Goal: Task Accomplishment & Management: Manage account settings

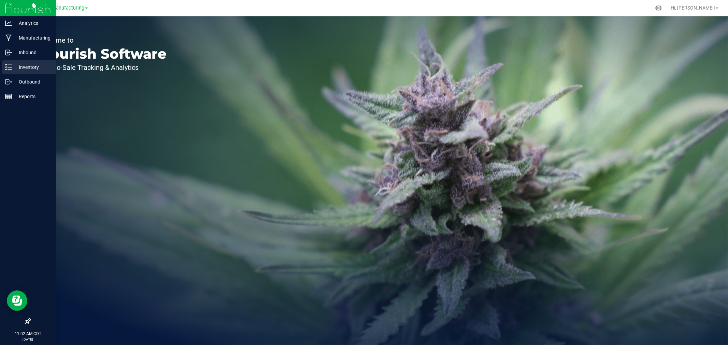
click at [19, 68] on p "Inventory" at bounding box center [32, 67] width 41 height 8
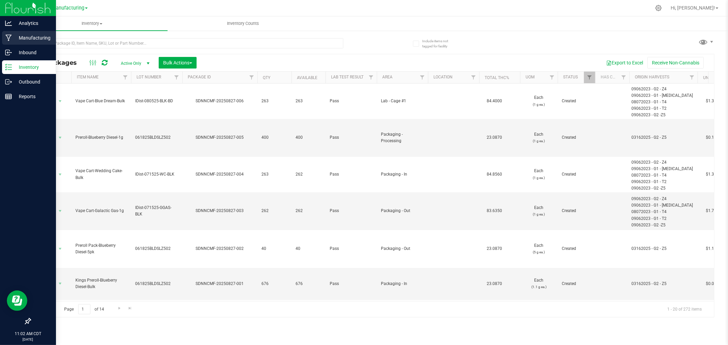
click at [13, 33] on div "Manufacturing" at bounding box center [29, 38] width 54 height 14
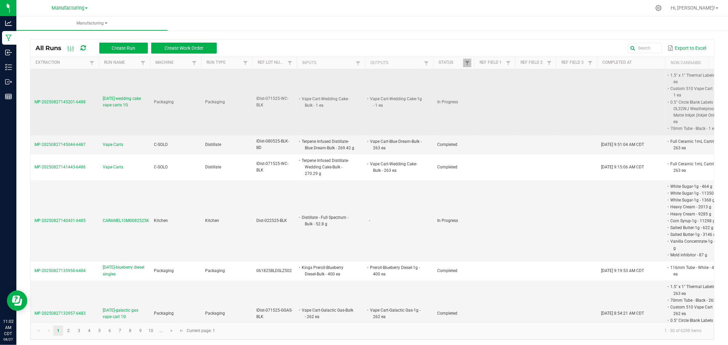
click at [138, 101] on span "[DATE]-wedding cake vape carts 1G" at bounding box center [124, 102] width 43 height 13
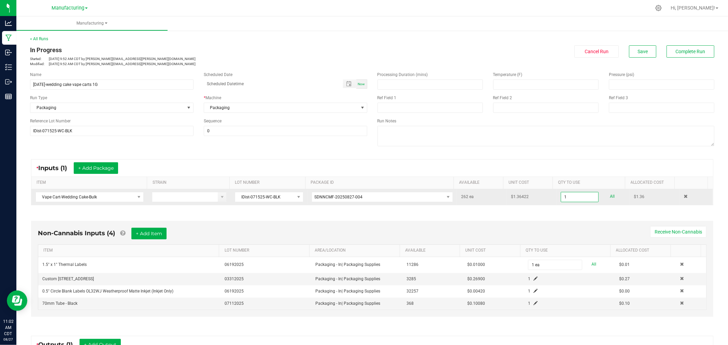
click at [572, 196] on input "1" at bounding box center [579, 197] width 37 height 10
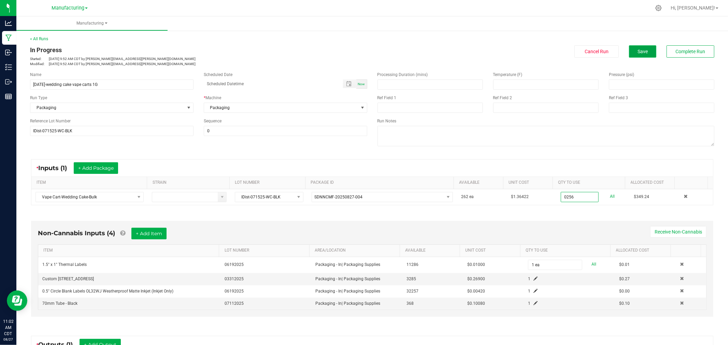
type input "256 ea"
click at [642, 50] on button "Save" at bounding box center [642, 51] width 27 height 12
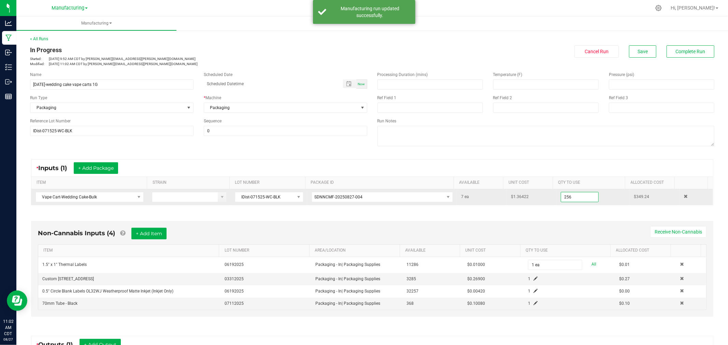
click at [569, 198] on input "256" at bounding box center [579, 197] width 37 height 10
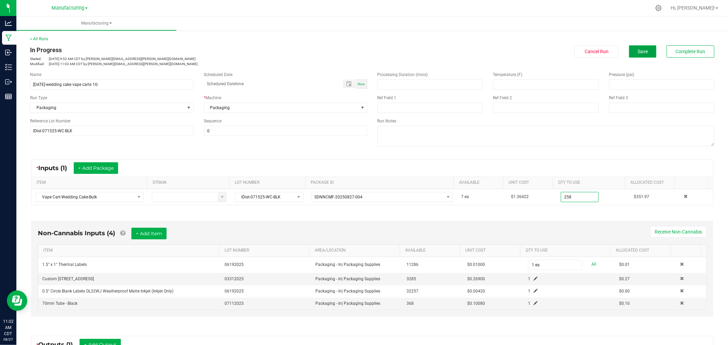
type input "258 ea"
click at [643, 54] on button "Save" at bounding box center [642, 51] width 27 height 12
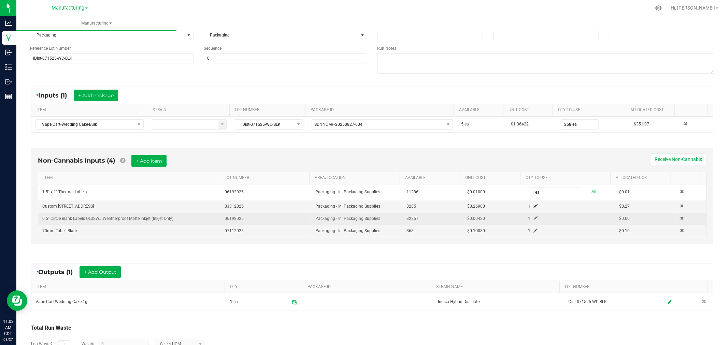
scroll to position [76, 0]
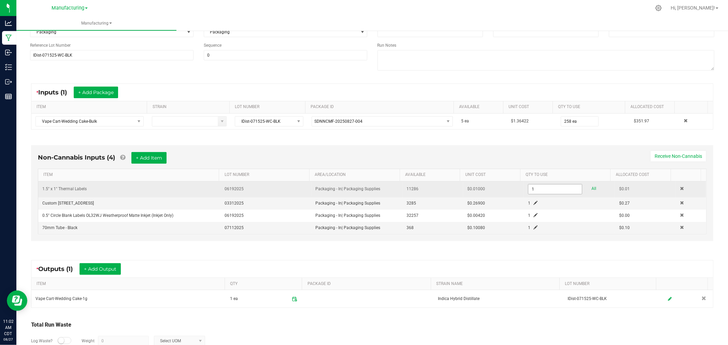
click at [536, 185] on input "1" at bounding box center [555, 190] width 54 height 10
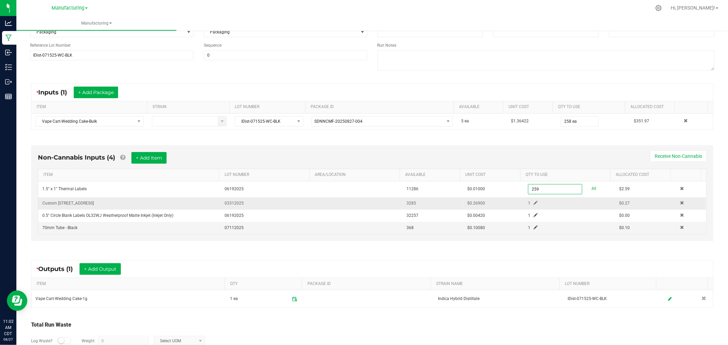
type input "259 ea"
click at [533, 202] on span at bounding box center [535, 203] width 4 height 4
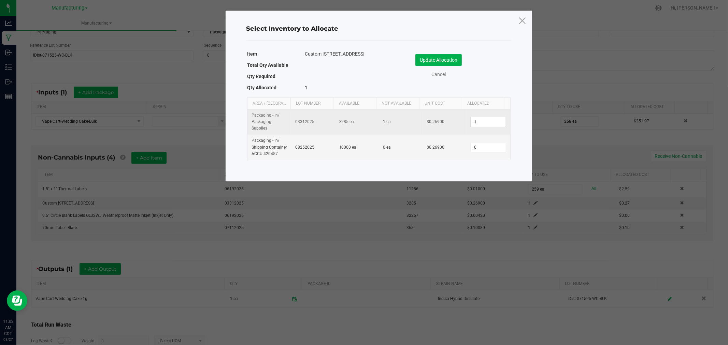
click at [487, 121] on input "1" at bounding box center [488, 122] width 35 height 10
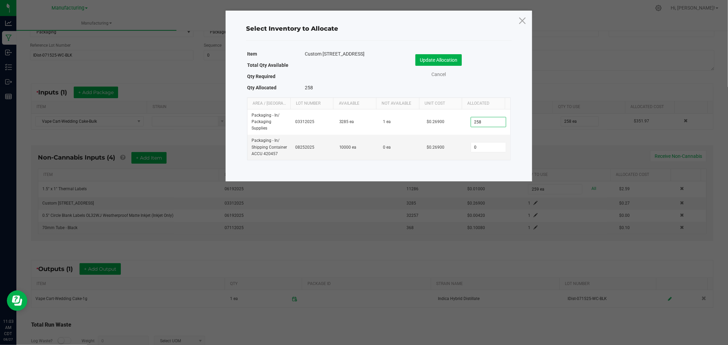
type input "258"
click at [435, 52] on div "Update Allocation Cancel" at bounding box center [444, 67] width 121 height 36
click at [438, 56] on button "Update Allocation" at bounding box center [438, 60] width 46 height 12
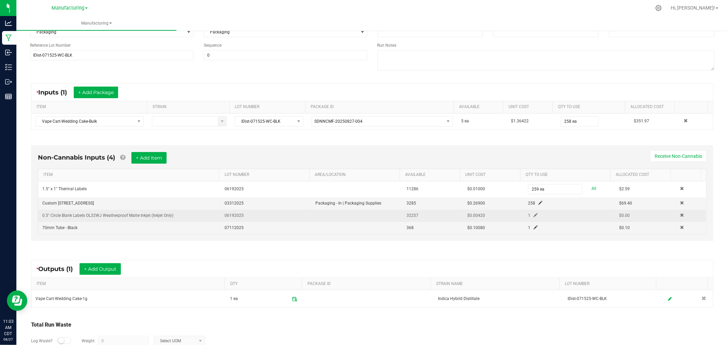
click at [533, 216] on span at bounding box center [535, 215] width 4 height 4
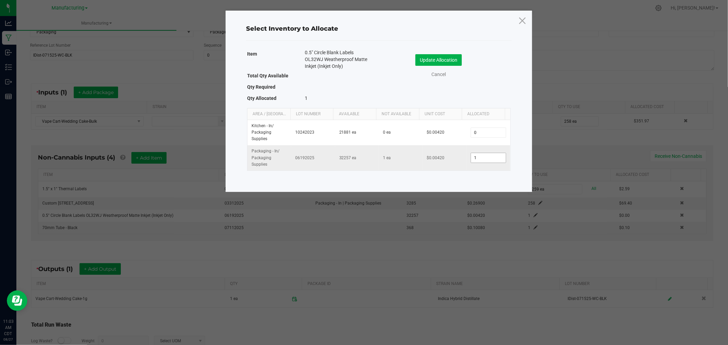
click at [477, 158] on input "1" at bounding box center [488, 158] width 35 height 10
type input "258"
click at [425, 63] on button "Update Allocation" at bounding box center [438, 60] width 46 height 12
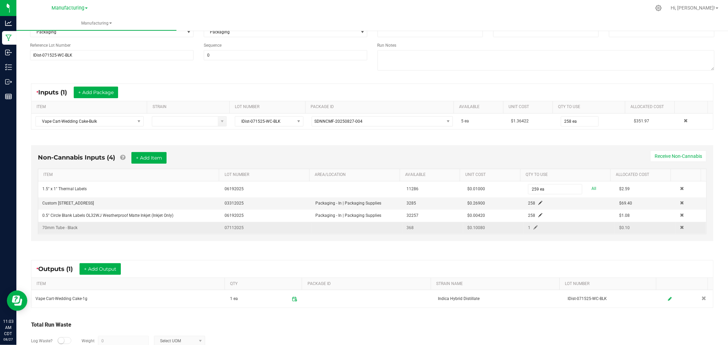
click at [533, 230] on span at bounding box center [535, 228] width 4 height 4
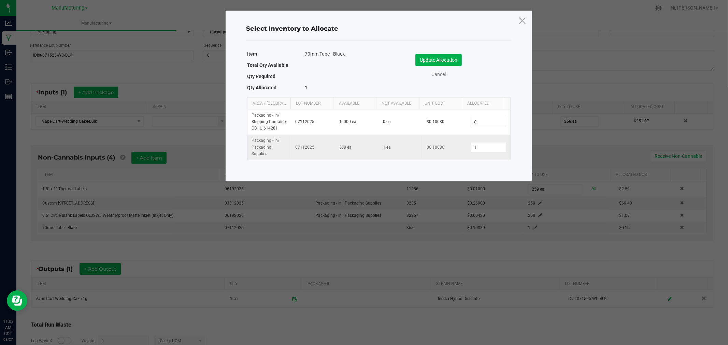
click at [484, 153] on td "1" at bounding box center [488, 147] width 44 height 25
click at [484, 151] on input "1" at bounding box center [488, 148] width 35 height 10
type input "258"
click at [447, 63] on button "Update Allocation" at bounding box center [438, 60] width 46 height 12
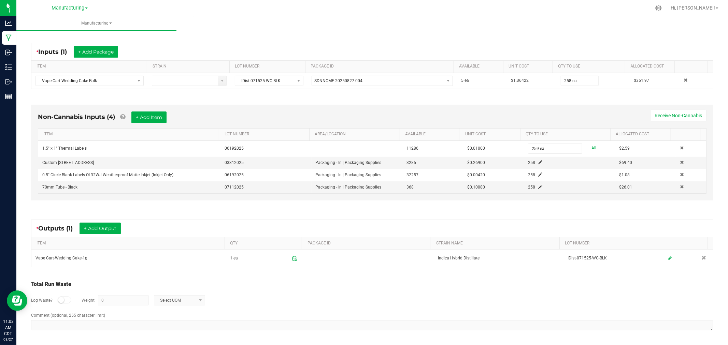
scroll to position [118, 0]
click at [114, 225] on button "+ Add Output" at bounding box center [99, 229] width 41 height 12
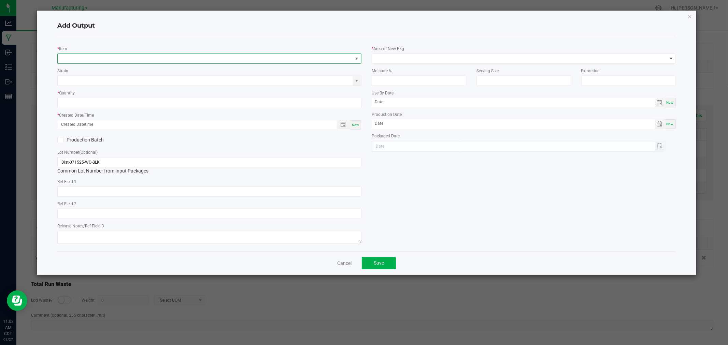
click at [117, 60] on span "NO DATA FOUND" at bounding box center [205, 59] width 295 height 10
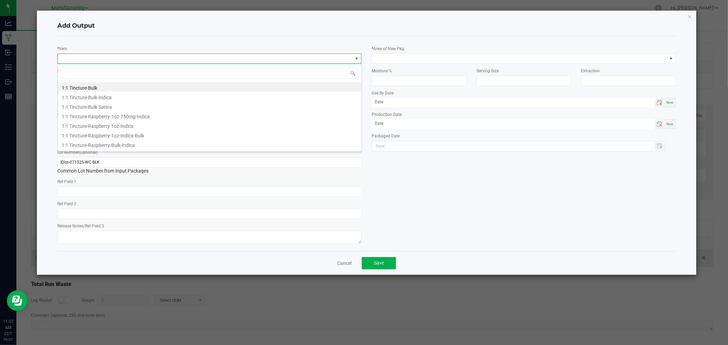
click at [343, 265] on link "Cancel" at bounding box center [344, 263] width 14 height 7
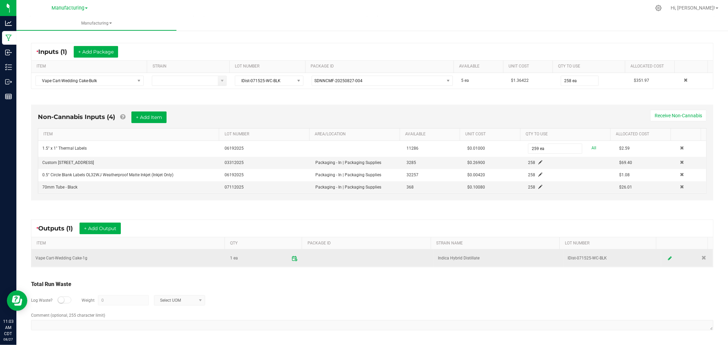
click at [289, 254] on span at bounding box center [294, 258] width 12 height 12
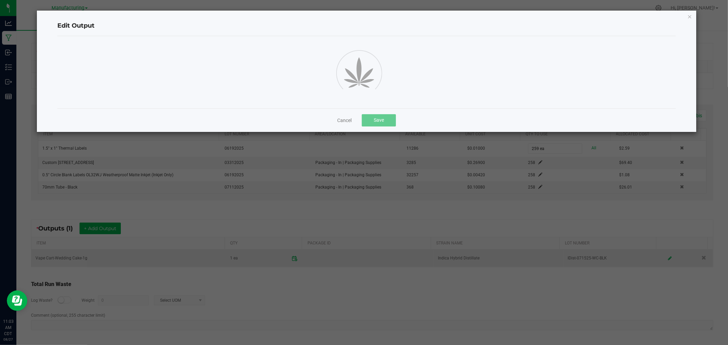
scroll to position [0, 0]
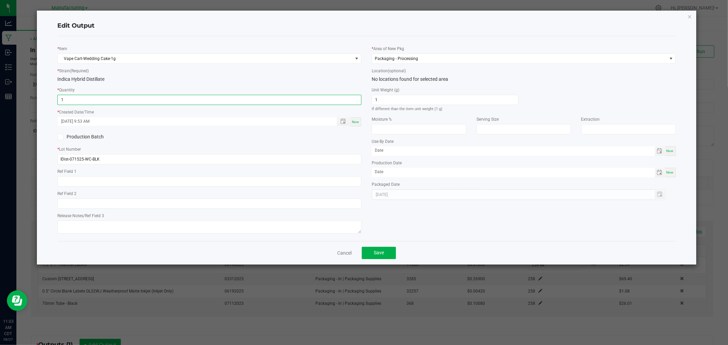
click at [203, 100] on input "1" at bounding box center [209, 100] width 303 height 10
type input "258 ea"
click at [356, 121] on span "Now" at bounding box center [355, 122] width 7 height 4
type input "[DATE] 11:03 AM"
drag, startPoint x: 385, startPoint y: 246, endPoint x: 383, endPoint y: 254, distance: 8.0
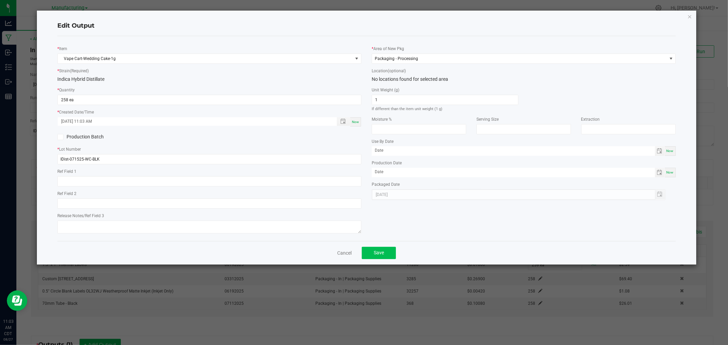
click at [385, 247] on div "Cancel Save" at bounding box center [366, 253] width 618 height 24
click at [383, 256] on span "Save" at bounding box center [379, 252] width 10 height 5
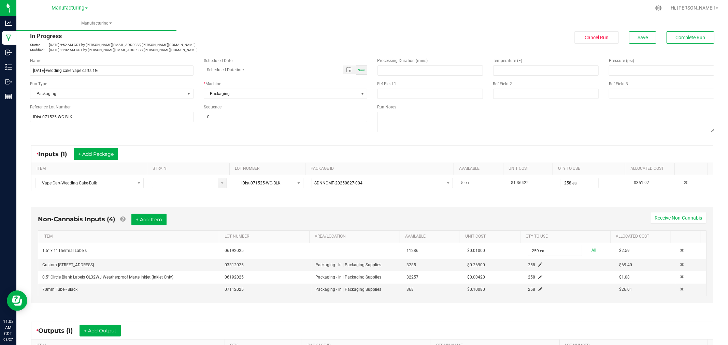
scroll to position [4, 0]
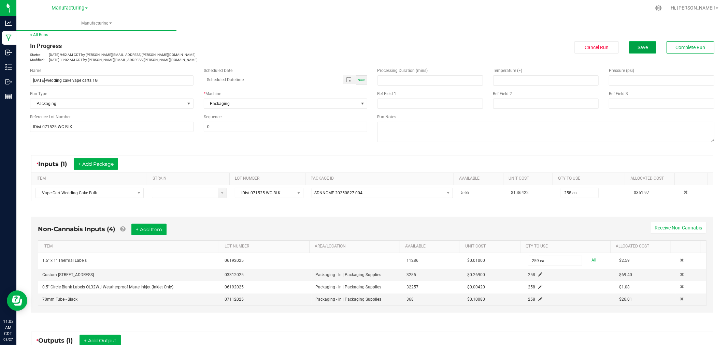
click at [637, 47] on span "Save" at bounding box center [642, 47] width 10 height 5
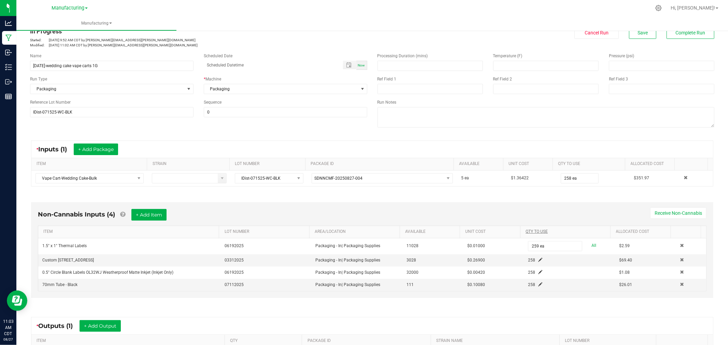
scroll to position [0, 0]
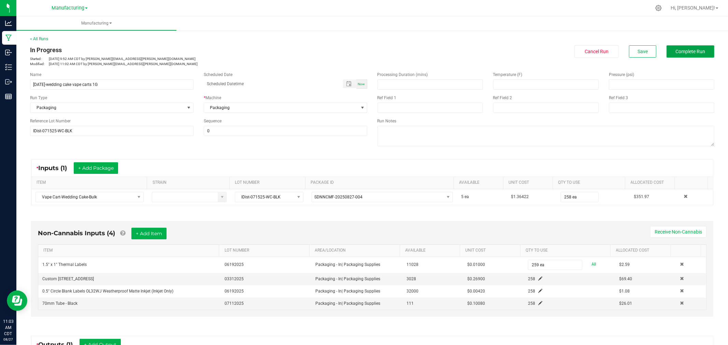
click at [693, 57] on button "Complete Run" at bounding box center [690, 51] width 48 height 12
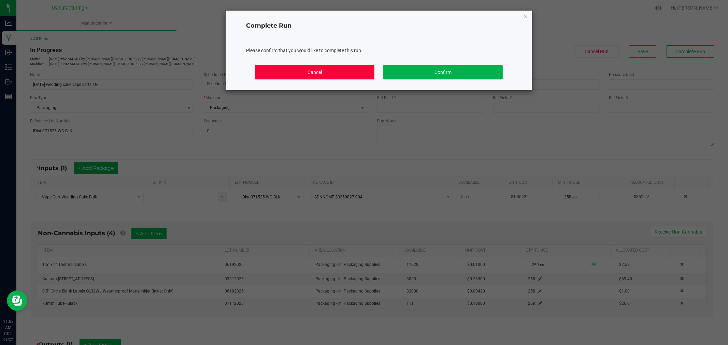
click at [353, 74] on button "Cancel" at bounding box center [314, 72] width 119 height 14
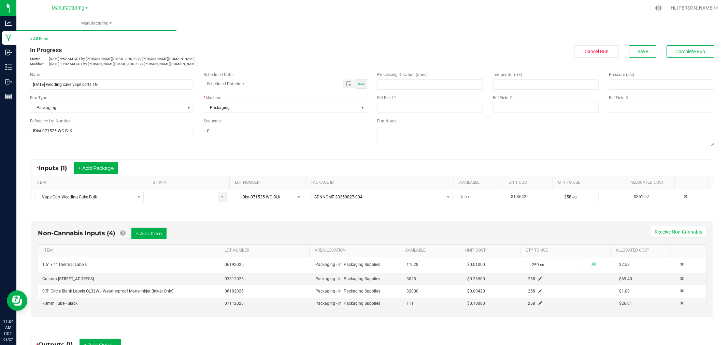
click at [673, 60] on div "In Progress Started: [DATE] 9:52 AM CDT by [PERSON_NAME][EMAIL_ADDRESS][PERSON_…" at bounding box center [372, 55] width 694 height 21
click at [670, 46] on button "Complete Run" at bounding box center [690, 51] width 48 height 12
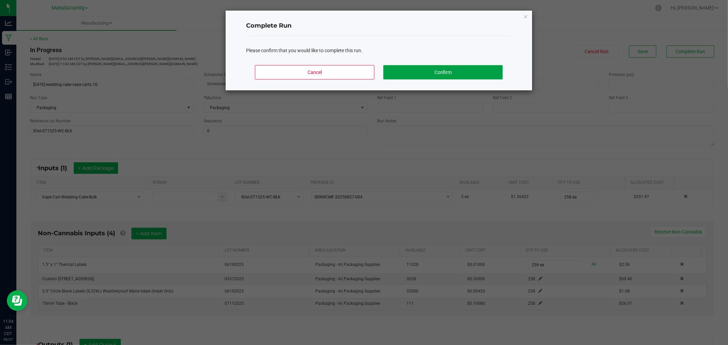
click at [428, 77] on button "Confirm" at bounding box center [442, 72] width 119 height 14
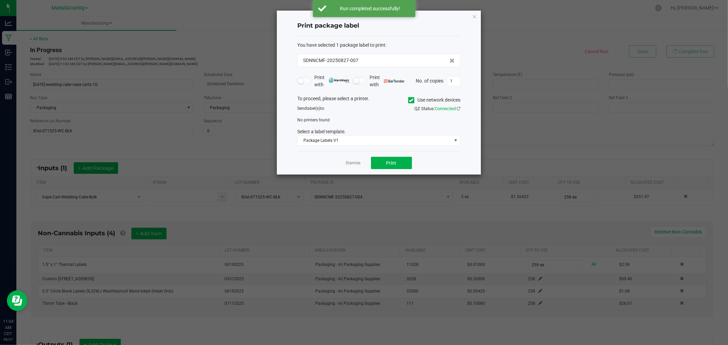
click at [412, 104] on span "Use network devices" at bounding box center [434, 100] width 52 height 10
click at [411, 100] on icon at bounding box center [411, 100] width 4 height 0
click at [0, 0] on input "Use network devices" at bounding box center [0, 0] width 0 height 0
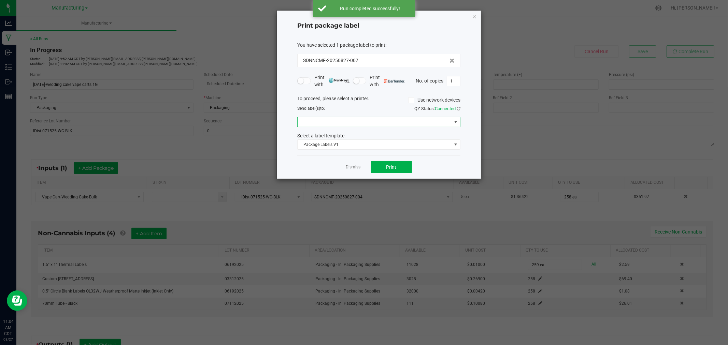
click at [409, 127] on span at bounding box center [375, 122] width 154 height 10
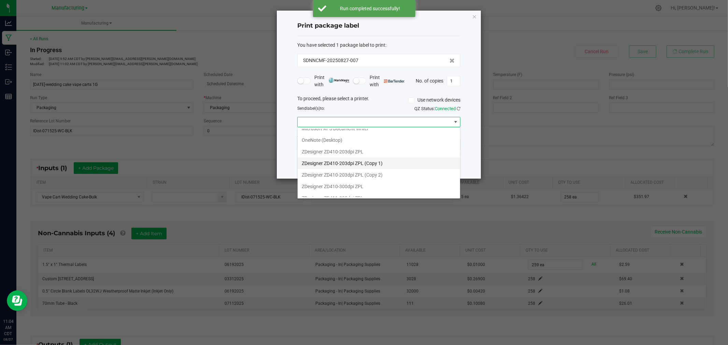
scroll to position [83, 0]
click at [373, 189] on ZPL "ZDesigner ZD411-300dpi ZPL" at bounding box center [379, 192] width 162 height 12
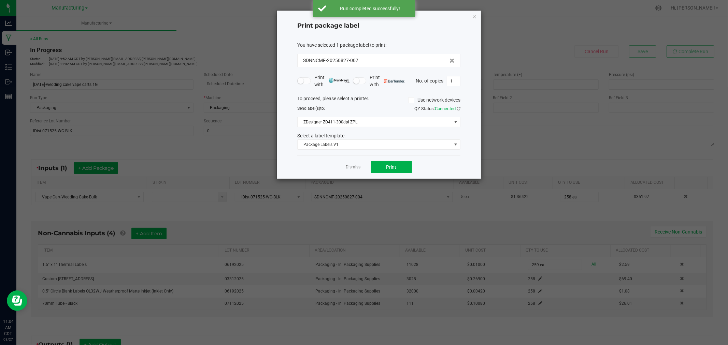
click at [368, 137] on div "Select a label template." at bounding box center [378, 135] width 173 height 7
click at [366, 145] on span "Package Labels V1" at bounding box center [375, 145] width 154 height 10
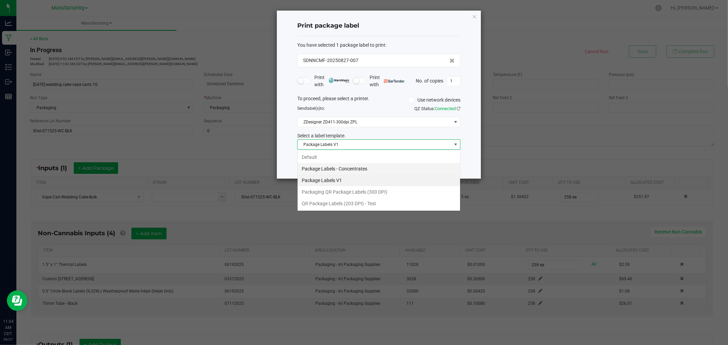
scroll to position [10, 163]
click at [380, 193] on li "Packaging QR Package Labels (300 DPI)" at bounding box center [379, 192] width 162 height 12
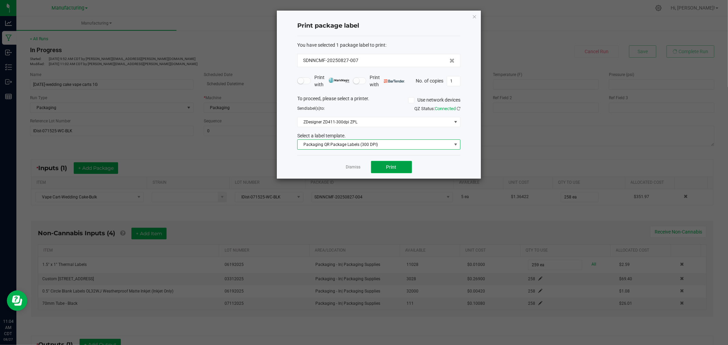
click at [395, 168] on span "Print" at bounding box center [391, 166] width 10 height 5
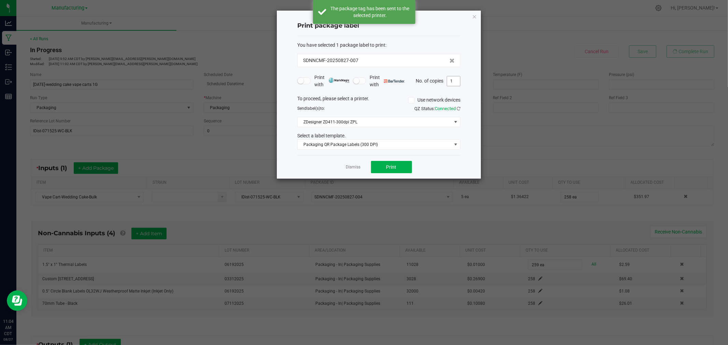
click at [448, 79] on input "1" at bounding box center [453, 81] width 13 height 10
type input "258"
click at [403, 172] on button "Print" at bounding box center [391, 167] width 41 height 12
click at [358, 168] on link "Dismiss" at bounding box center [353, 167] width 15 height 6
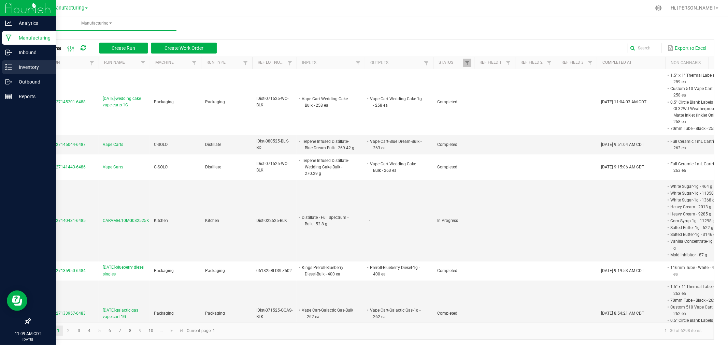
click at [6, 66] on icon at bounding box center [8, 67] width 7 height 7
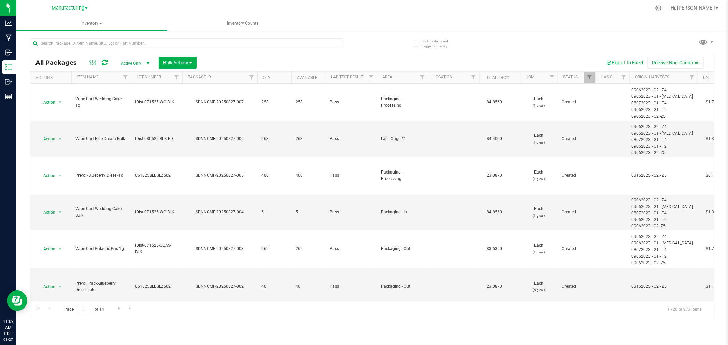
click at [710, 48] on div "All Packages Active Only Active Only Lab Samples Locked All Bulk Actions Add to…" at bounding box center [372, 175] width 684 height 286
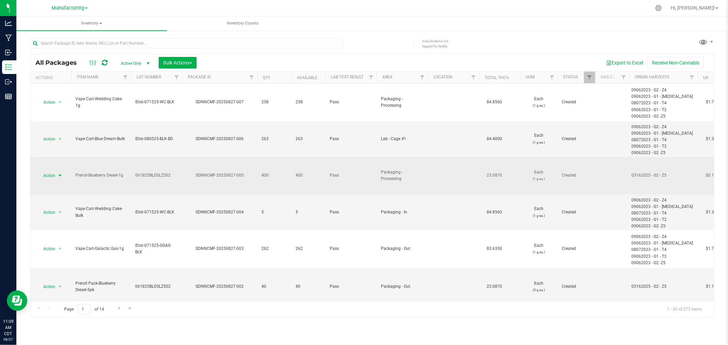
click at [52, 177] on span "Action" at bounding box center [46, 176] width 18 height 10
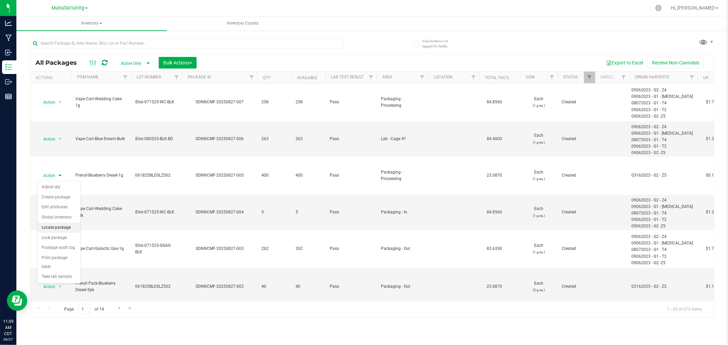
click at [56, 231] on li "Locate package" at bounding box center [59, 228] width 43 height 10
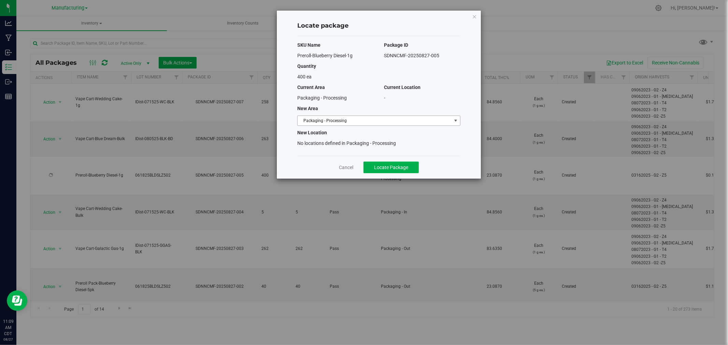
click at [360, 123] on span "Packaging - Processing" at bounding box center [375, 121] width 154 height 10
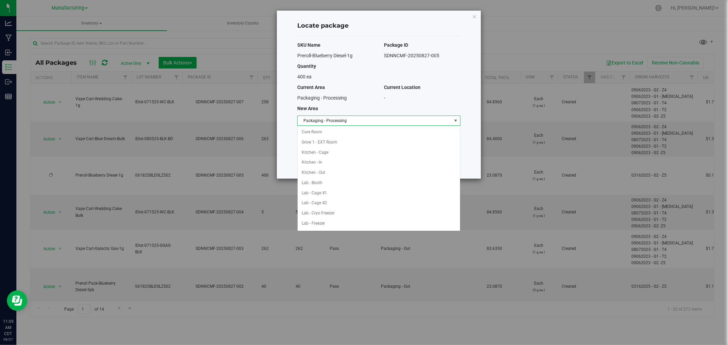
scroll to position [112, 0]
click at [359, 214] on li "Packaging - Out" at bounding box center [379, 213] width 162 height 10
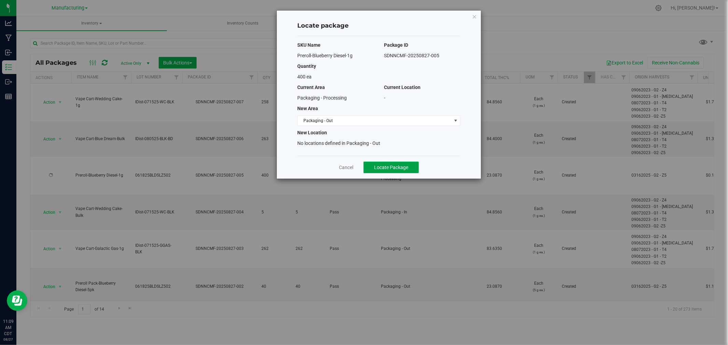
click at [393, 172] on button "Locate Package" at bounding box center [390, 168] width 55 height 12
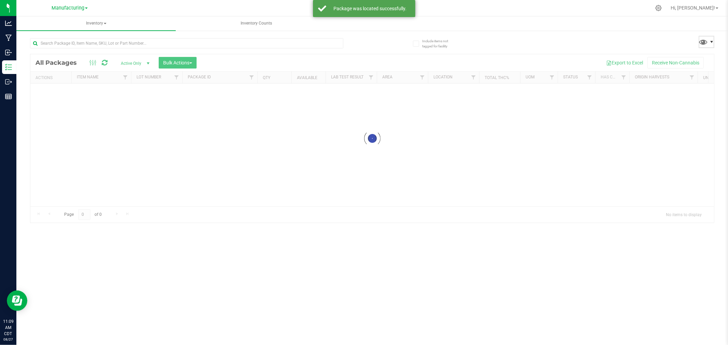
click at [710, 40] on span at bounding box center [711, 41] width 5 height 5
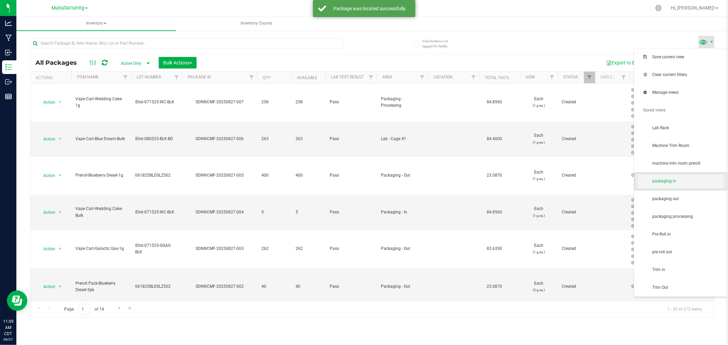
click at [693, 180] on span "packaging in" at bounding box center [687, 181] width 71 height 6
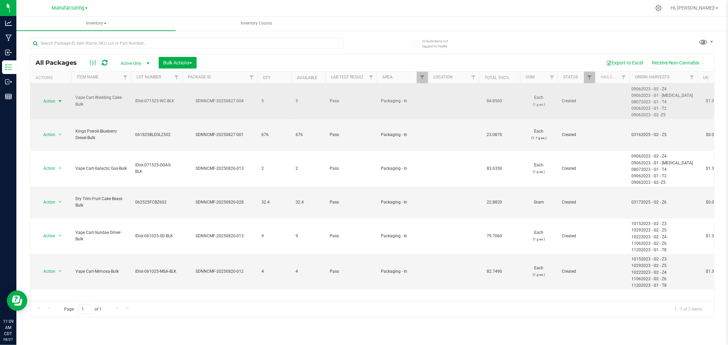
click at [53, 100] on span "Action" at bounding box center [46, 102] width 18 height 10
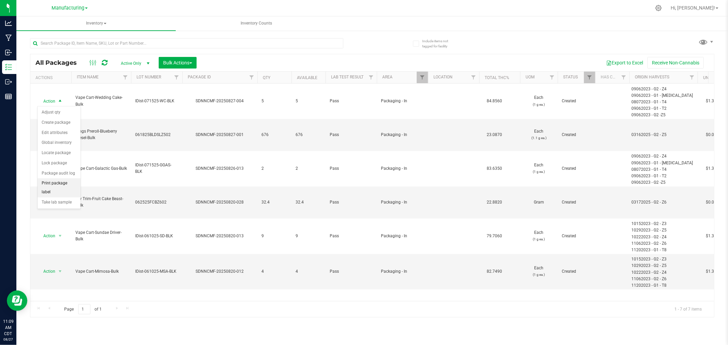
click at [65, 184] on li "Print package label" at bounding box center [59, 187] width 43 height 19
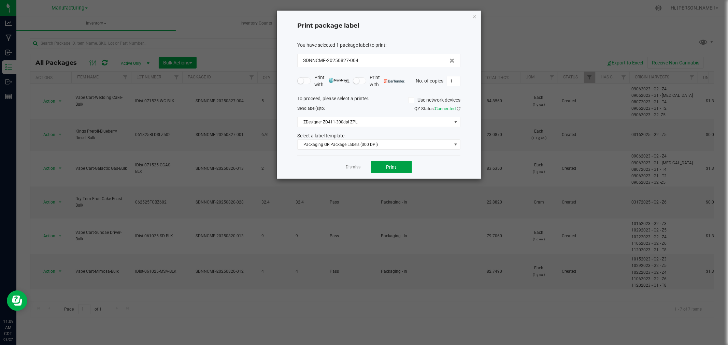
click at [379, 170] on button "Print" at bounding box center [391, 167] width 41 height 12
click at [345, 168] on div "Dismiss Print" at bounding box center [378, 167] width 163 height 24
click at [347, 168] on link "Dismiss" at bounding box center [353, 167] width 15 height 6
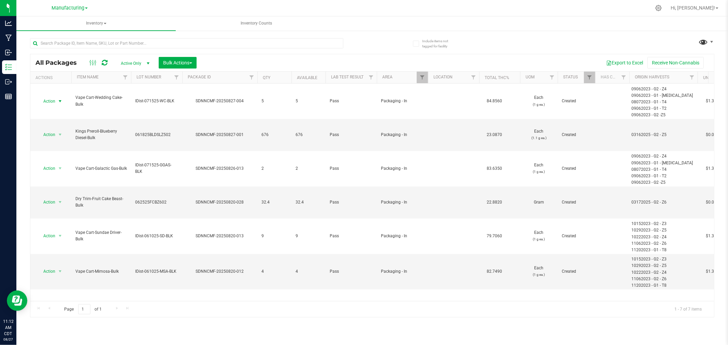
drag, startPoint x: 705, startPoint y: 34, endPoint x: 705, endPoint y: 38, distance: 4.1
click at [705, 38] on all-packages "Include items not tagged for facility All Packages Active Only Active Only Lab …" at bounding box center [372, 175] width 684 height 286
click at [705, 40] on span at bounding box center [703, 42] width 10 height 10
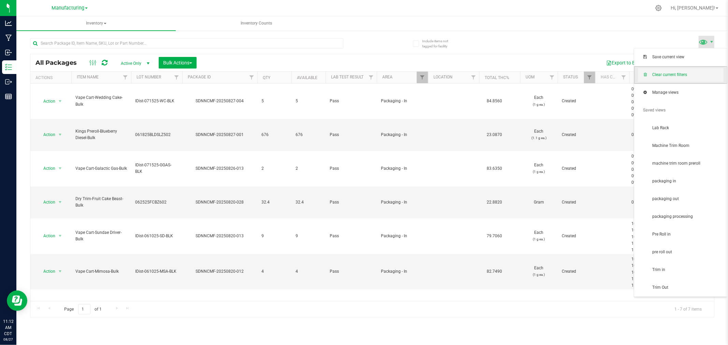
click at [675, 77] on span "Clear current filters" at bounding box center [687, 75] width 71 height 6
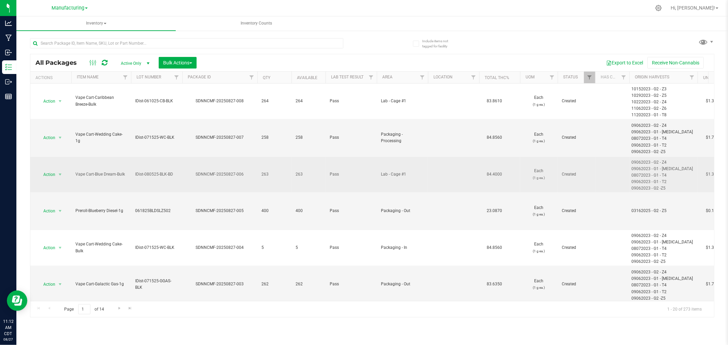
click at [49, 168] on td "Action Action Adjust qty Create package Edit attributes Global inventory Locate…" at bounding box center [50, 174] width 41 height 35
click at [57, 173] on span "select" at bounding box center [59, 174] width 5 height 5
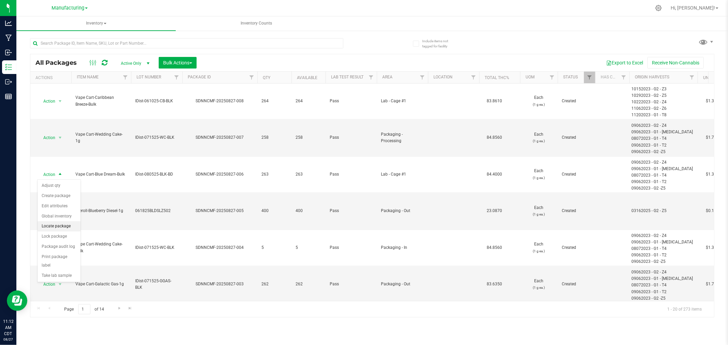
click at [52, 227] on li "Locate package" at bounding box center [59, 226] width 43 height 10
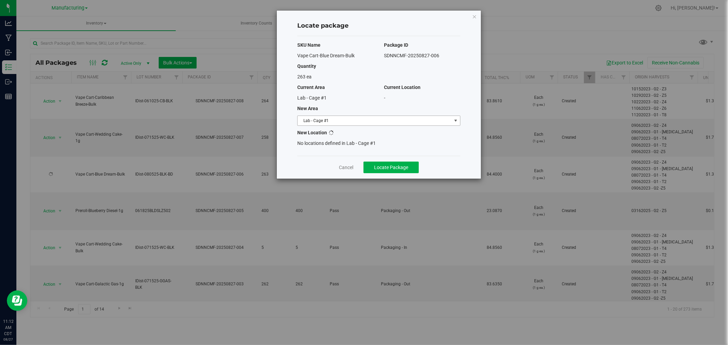
click at [397, 120] on span "Lab - Cage #1" at bounding box center [375, 121] width 154 height 10
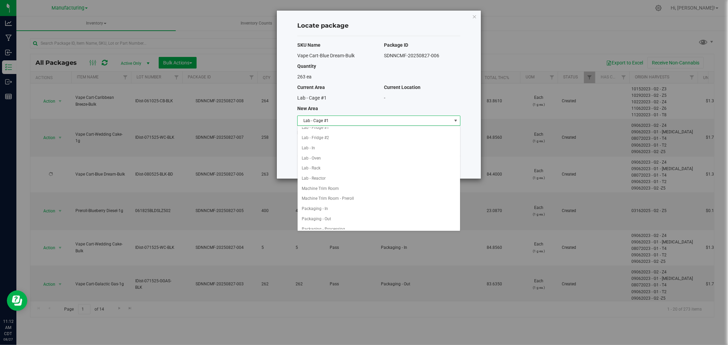
scroll to position [114, 0]
click at [321, 205] on li "Packaging - In" at bounding box center [379, 201] width 162 height 10
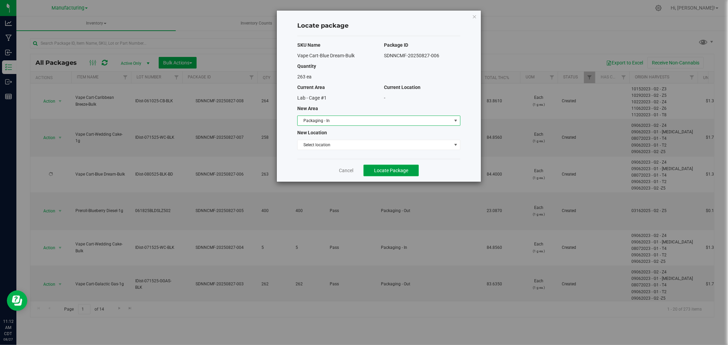
click at [377, 172] on span "Locate Package" at bounding box center [391, 170] width 34 height 5
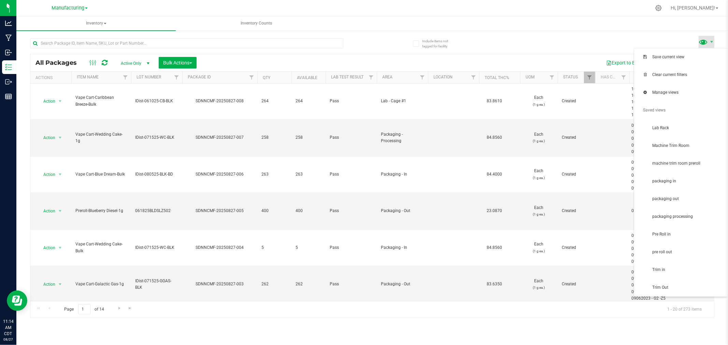
click at [705, 41] on span at bounding box center [703, 42] width 10 height 10
drag, startPoint x: 695, startPoint y: 172, endPoint x: 694, endPoint y: 181, distance: 9.3
click at [694, 181] on ul "Save current view Clear current filters Manage views Saved views Lab Rack Machi…" at bounding box center [680, 172] width 93 height 248
click at [694, 181] on span "packaging in" at bounding box center [687, 181] width 71 height 6
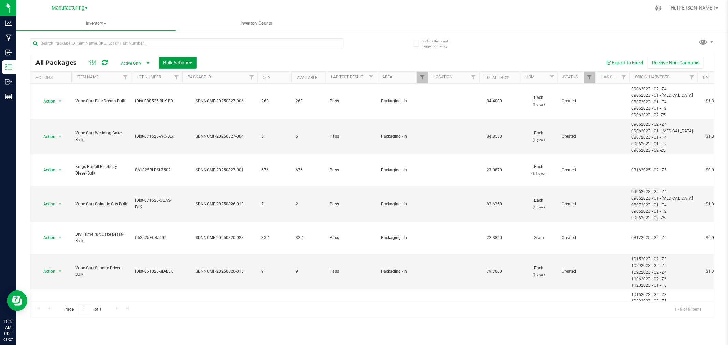
click at [181, 61] on span "Bulk Actions" at bounding box center [177, 62] width 29 height 5
click at [181, 76] on div at bounding box center [182, 78] width 3 height 12
click at [183, 78] on div at bounding box center [182, 78] width 3 height 12
click at [196, 77] on span "Add to manufacturing run" at bounding box center [189, 77] width 52 height 5
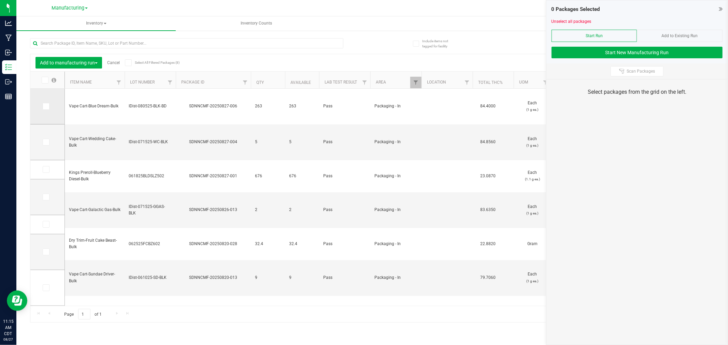
click at [45, 106] on icon at bounding box center [45, 106] width 4 height 0
click at [0, 0] on input "checkbox" at bounding box center [0, 0] width 0 height 0
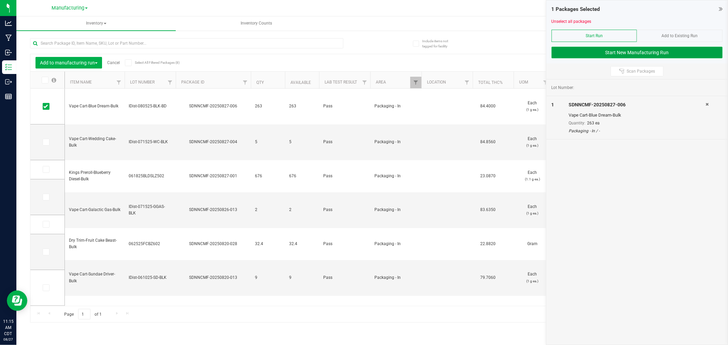
click at [567, 52] on button "Start New Manufacturing Run" at bounding box center [636, 53] width 171 height 12
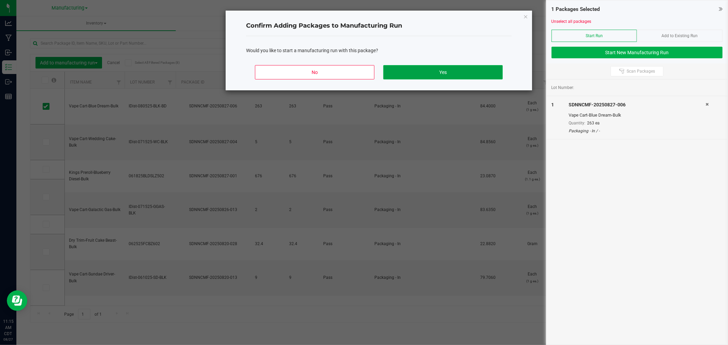
click at [431, 73] on button "Yes" at bounding box center [442, 72] width 119 height 14
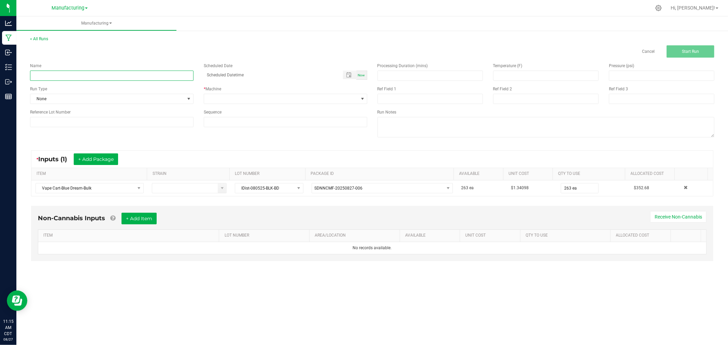
click at [159, 71] on input at bounding box center [111, 76] width 163 height 10
type input "[DATE]-blue dream vape carts 1G"
click at [163, 100] on span "None" at bounding box center [107, 99] width 154 height 10
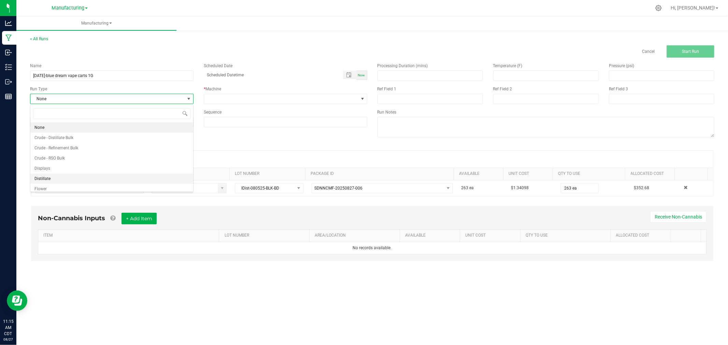
scroll to position [34, 0]
click at [74, 174] on li "Packaging" at bounding box center [111, 175] width 163 height 10
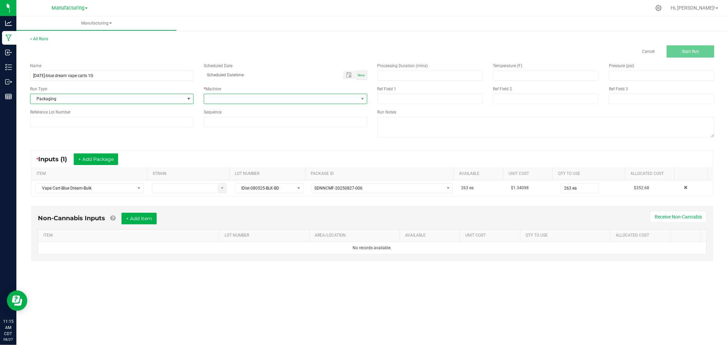
click at [219, 95] on span at bounding box center [281, 99] width 154 height 10
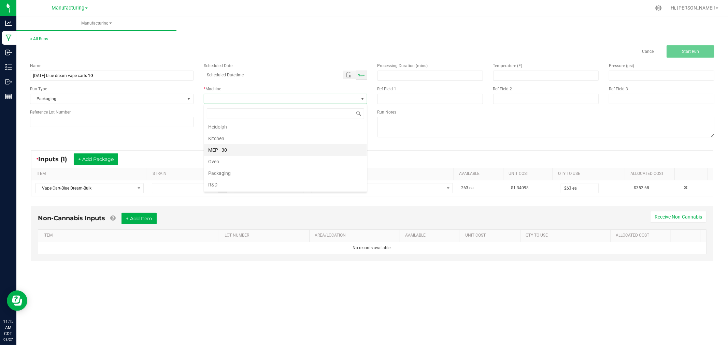
scroll to position [38, 0]
click at [237, 157] on li "Packaging" at bounding box center [285, 160] width 163 height 12
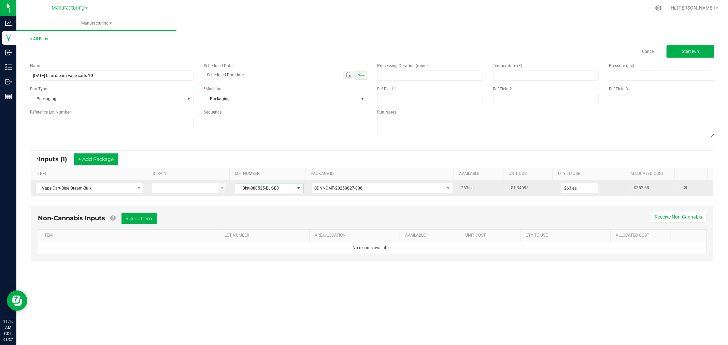
click at [274, 188] on span "IDist-080525-BLK-BD" at bounding box center [264, 189] width 59 height 10
drag, startPoint x: 282, startPoint y: 189, endPoint x: 240, endPoint y: 193, distance: 41.9
click at [240, 193] on span "IDist-080525-BLK-BD" at bounding box center [264, 189] width 59 height 10
click at [278, 188] on span "IDist-080525-BLK-BD" at bounding box center [264, 189] width 59 height 10
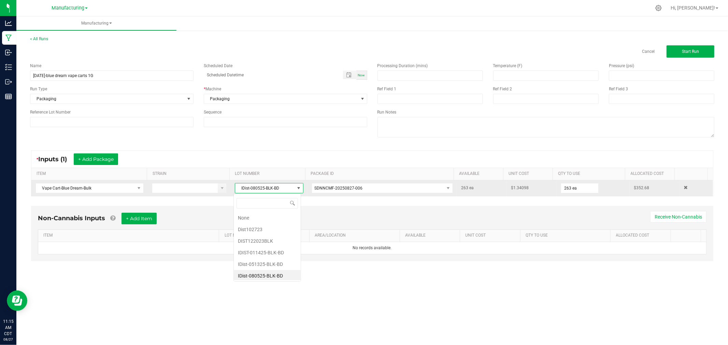
scroll to position [2, 0]
click at [284, 188] on span "IDist-080525-BLK-BD" at bounding box center [264, 189] width 59 height 10
drag, startPoint x: 279, startPoint y: 189, endPoint x: 234, endPoint y: 193, distance: 45.3
click at [235, 193] on span "IDist-080525-BLK-BD" at bounding box center [264, 189] width 59 height 10
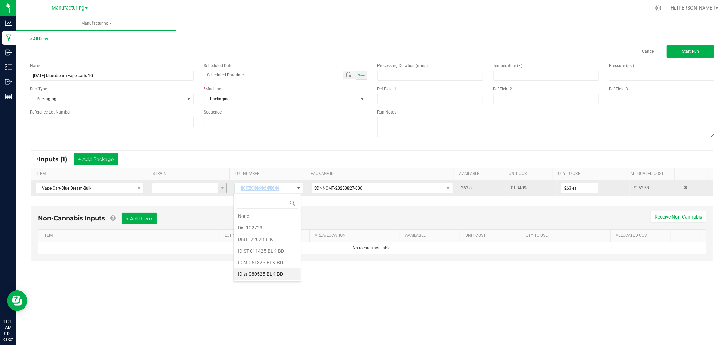
drag, startPoint x: 217, startPoint y: 190, endPoint x: 212, endPoint y: 190, distance: 5.1
click at [212, 190] on tr "Vape Cart-Blue Dream-Bulk IDist-080525-BLK-BD SDNNCMF-20250827-006 263 ea $1.34…" at bounding box center [371, 188] width 681 height 16
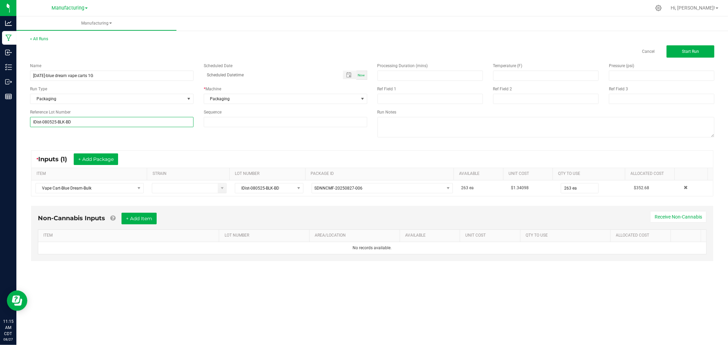
type input "IDist-080525-BLK-BD"
click at [140, 140] on div "Name [DATE]-blue dream vape carts 1G Scheduled Date Now Run Type Packaging * Ma…" at bounding box center [372, 101] width 694 height 87
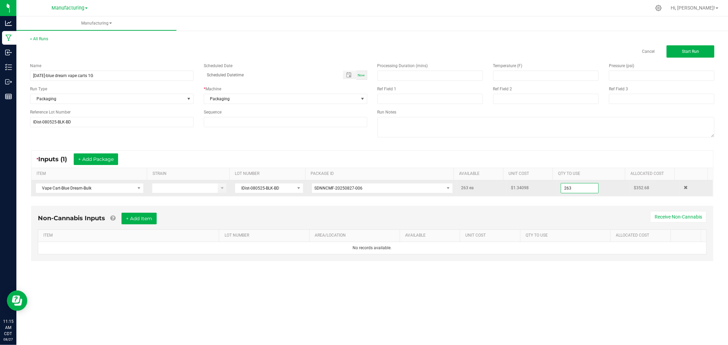
click at [574, 187] on input "263" at bounding box center [579, 189] width 37 height 10
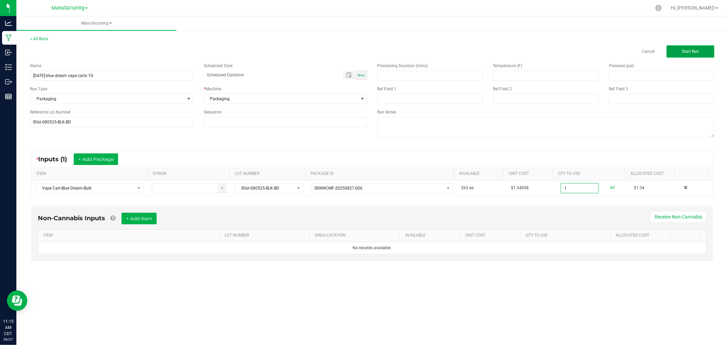
type input "1 ea"
click at [693, 56] on button "Start Run" at bounding box center [690, 51] width 48 height 12
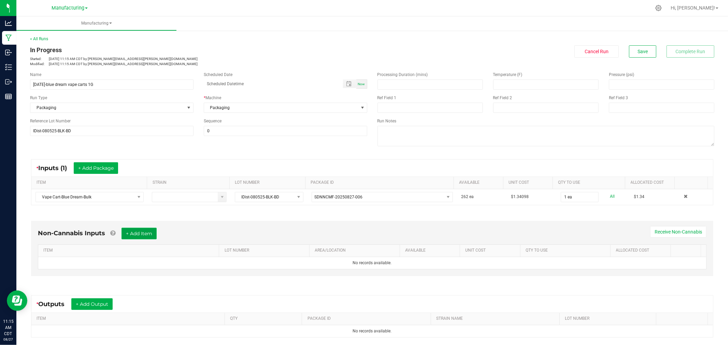
click at [144, 231] on button "+ Add Item" at bounding box center [138, 234] width 35 height 12
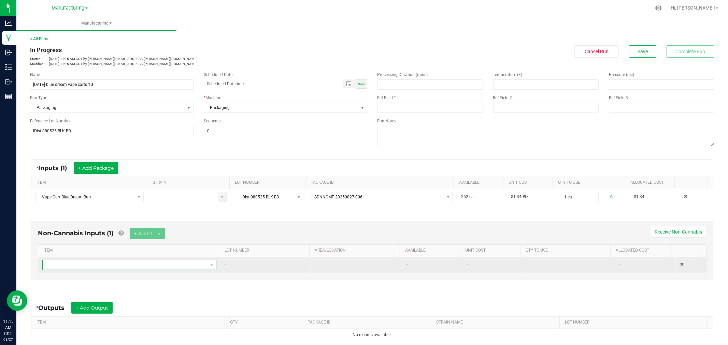
click at [175, 265] on span "NO DATA FOUND" at bounding box center [125, 265] width 165 height 10
type input "custom 510"
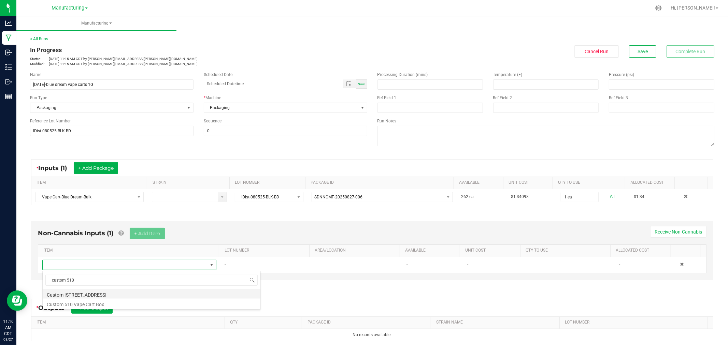
click at [104, 294] on li "Custom [STREET_ADDRESS]" at bounding box center [152, 294] width 218 height 10
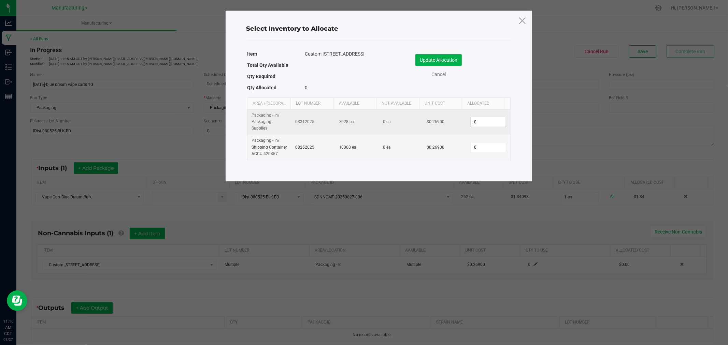
click at [483, 124] on input "0" at bounding box center [488, 122] width 35 height 10
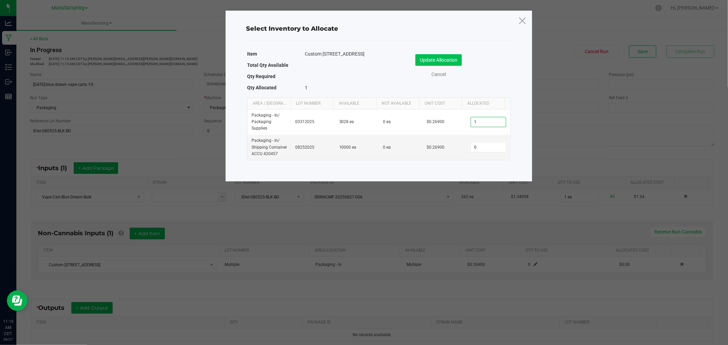
type input "1"
click at [444, 61] on button "Update Allocation" at bounding box center [438, 60] width 46 height 12
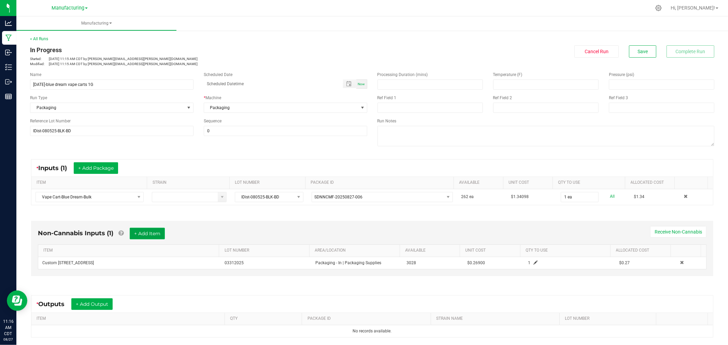
click at [150, 233] on button "+ Add Item" at bounding box center [147, 234] width 35 height 12
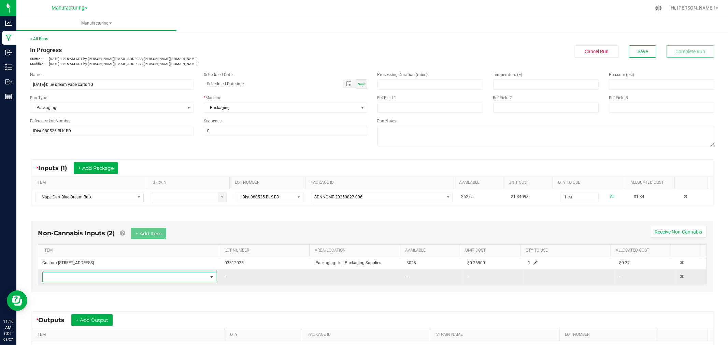
click at [148, 277] on span "NO DATA FOUND" at bounding box center [125, 278] width 165 height 10
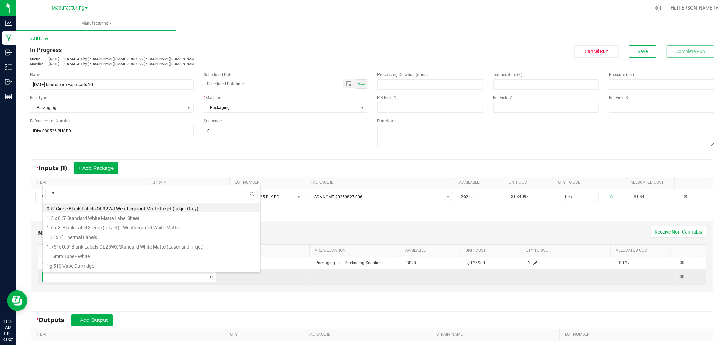
type input "70"
click at [94, 207] on li "70mm Tube - Black" at bounding box center [152, 208] width 218 height 10
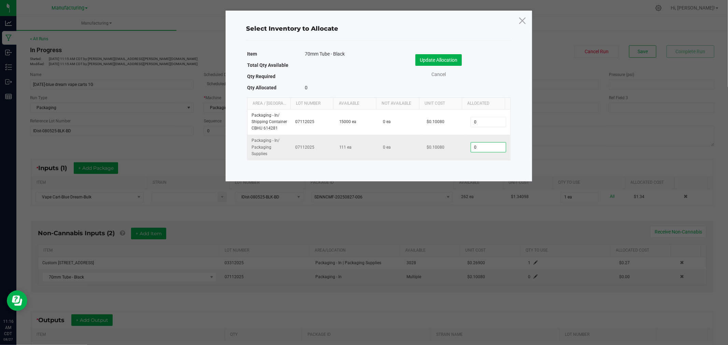
click at [483, 151] on input "0" at bounding box center [488, 148] width 35 height 10
type input "4"
type input "1"
drag, startPoint x: 443, startPoint y: 61, endPoint x: 439, endPoint y: 63, distance: 3.7
click at [443, 60] on button "Update Allocation" at bounding box center [438, 60] width 46 height 12
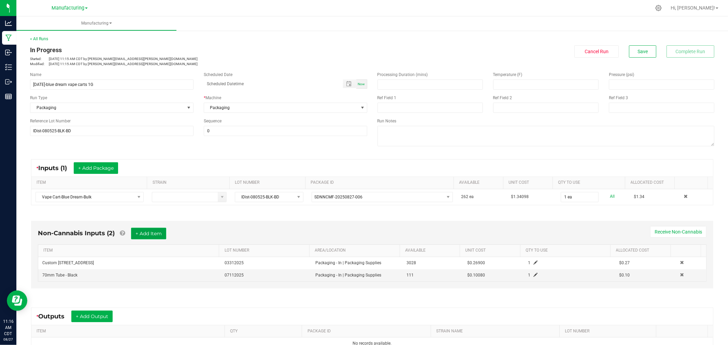
click at [154, 232] on button "+ Add Item" at bounding box center [148, 234] width 35 height 12
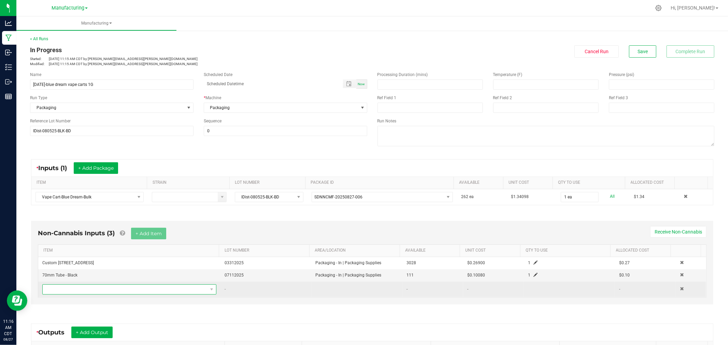
click at [131, 291] on span "NO DATA FOUND" at bounding box center [125, 290] width 165 height 10
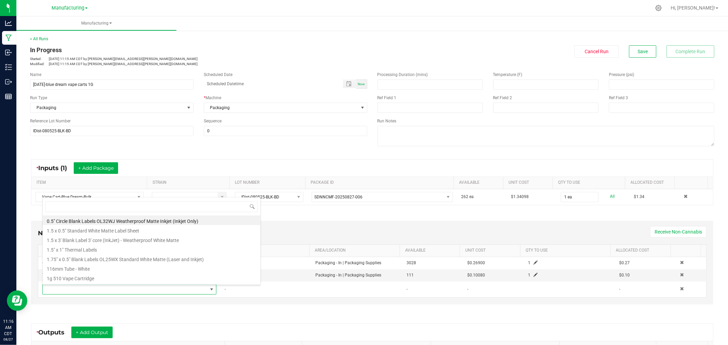
drag, startPoint x: 120, startPoint y: 248, endPoint x: 127, endPoint y: 248, distance: 6.8
click at [120, 248] on li "1.5" x 1" Thermal Labels" at bounding box center [152, 249] width 218 height 10
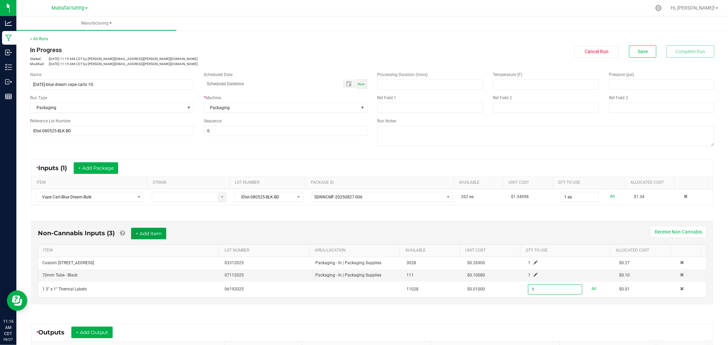
type input "1 ea"
click at [146, 235] on button "+ Add Item" at bounding box center [148, 234] width 35 height 12
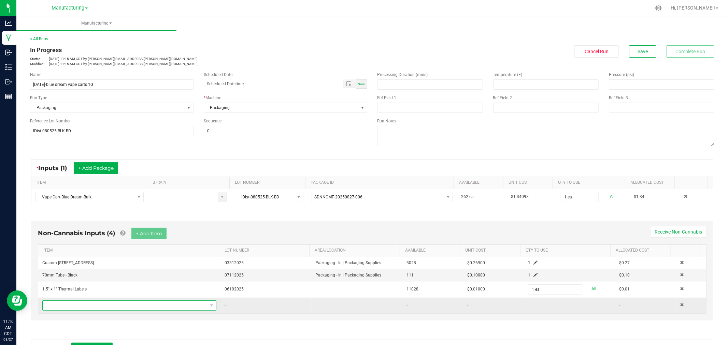
click at [142, 309] on span "NO DATA FOUND" at bounding box center [125, 306] width 165 height 10
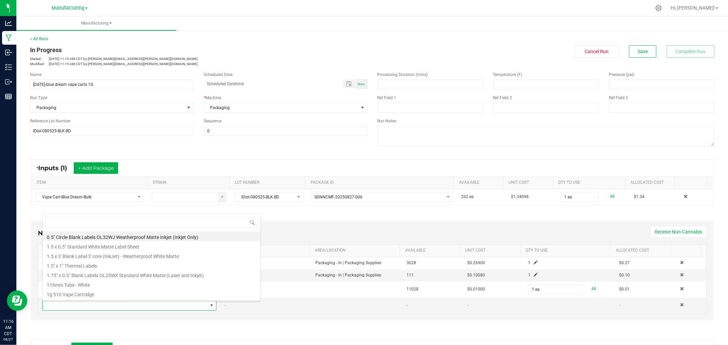
click at [351, 234] on div "Non-Cannabis Inputs (4) + Add Item Receive Non-Cannabis" at bounding box center [372, 236] width 668 height 17
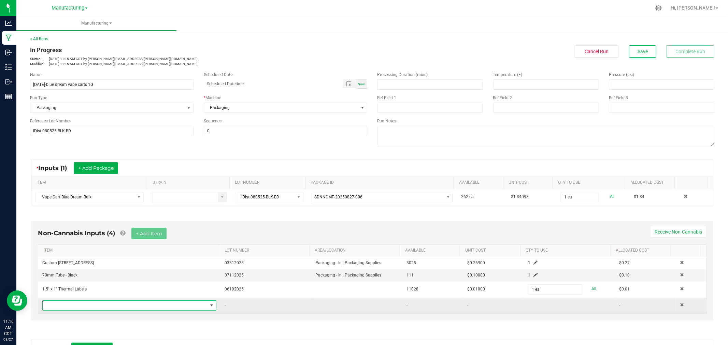
click at [159, 310] on span "NO DATA FOUND" at bounding box center [125, 306] width 165 height 10
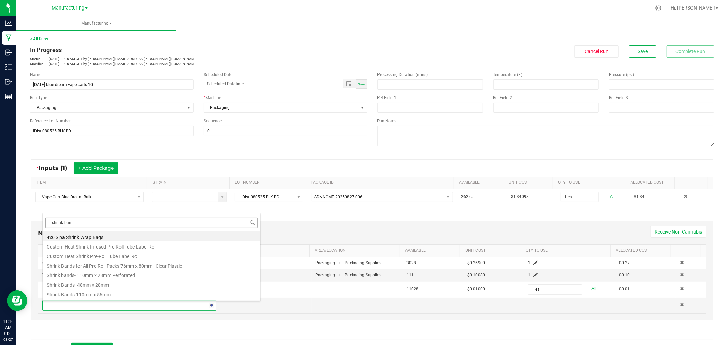
type input "shrink band"
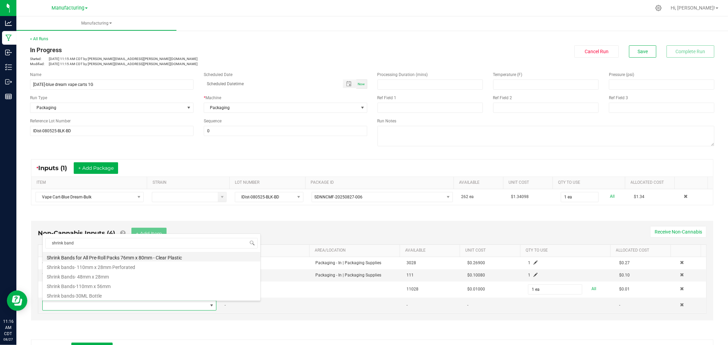
click at [108, 257] on li "Shrink Bands for All Pre-Roll Packs 76mm x 80mm - Clear Plastic" at bounding box center [152, 257] width 218 height 10
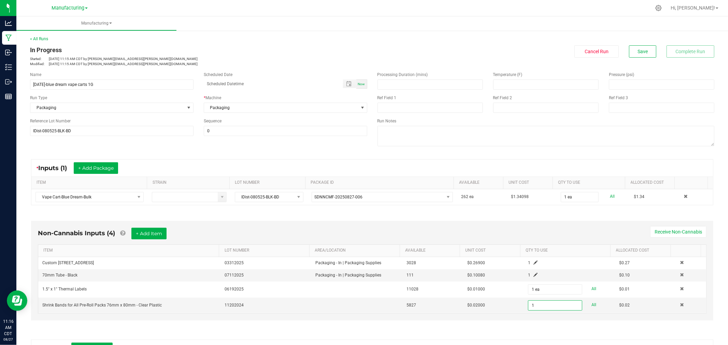
type input "1 ea"
click at [229, 232] on div "Non-Cannabis Inputs (4) + Add Item Receive Non-Cannabis" at bounding box center [372, 236] width 668 height 17
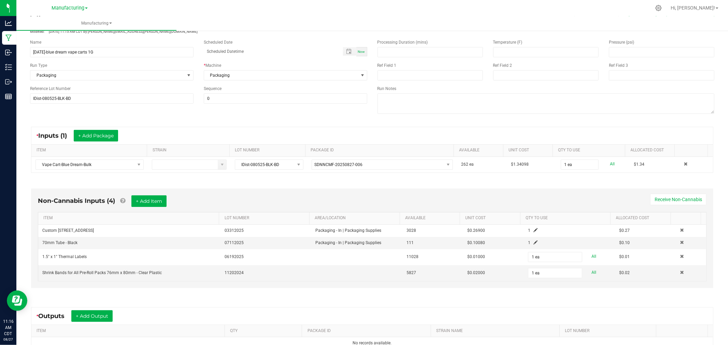
scroll to position [76, 0]
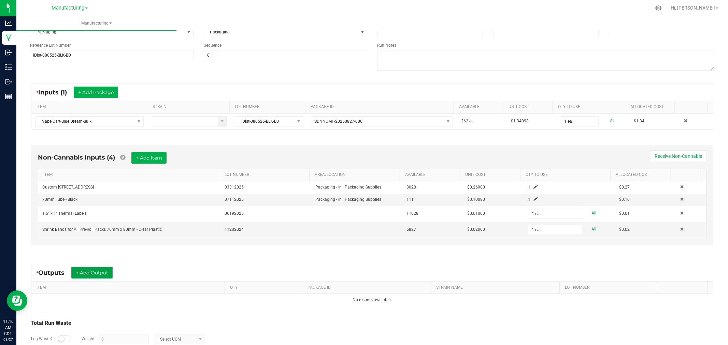
click at [93, 272] on button "+ Add Output" at bounding box center [91, 273] width 41 height 12
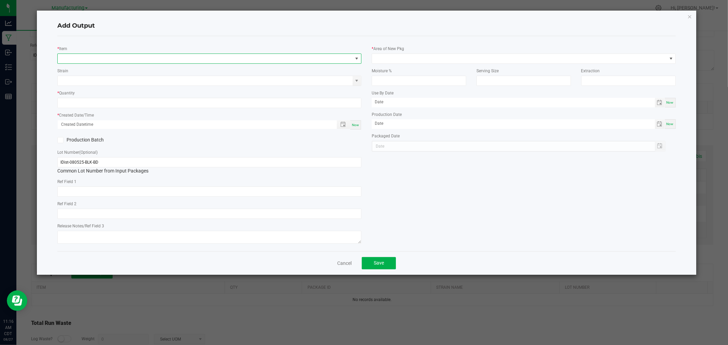
click at [107, 63] on span "NO DATA FOUND" at bounding box center [209, 59] width 304 height 10
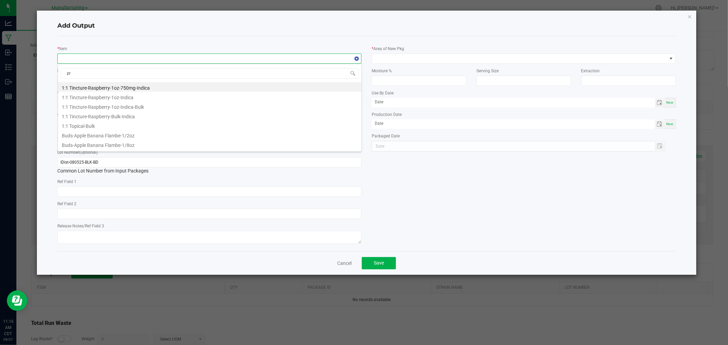
type input "p"
type input "vape cart-blue dream"
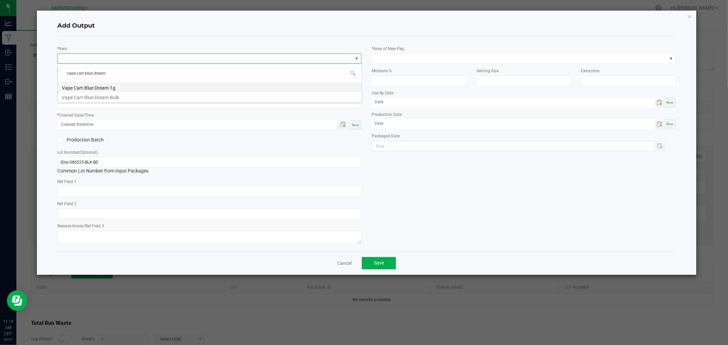
click at [132, 84] on li "Vape Cart-Blue Dream-1g" at bounding box center [209, 87] width 303 height 10
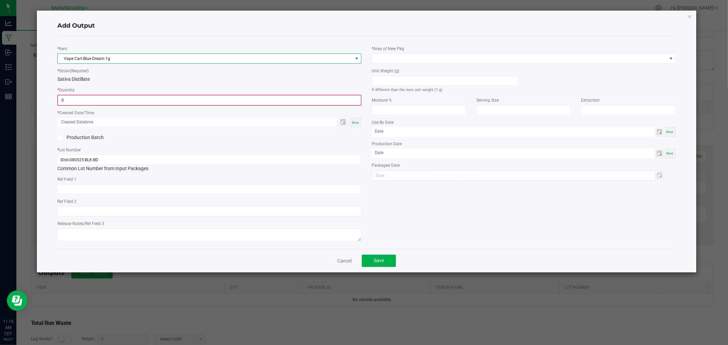
click at [126, 99] on input "0" at bounding box center [209, 101] width 303 height 10
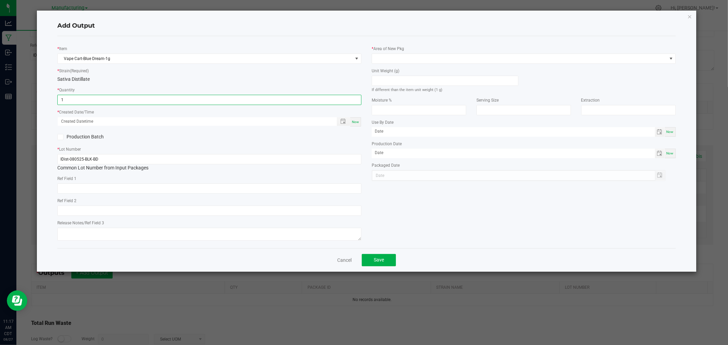
type input "1 ea"
click at [356, 124] on span "Now" at bounding box center [355, 122] width 7 height 4
type input "[DATE] 11:17 AM"
type input "[DATE]"
click at [386, 83] on input at bounding box center [445, 81] width 146 height 10
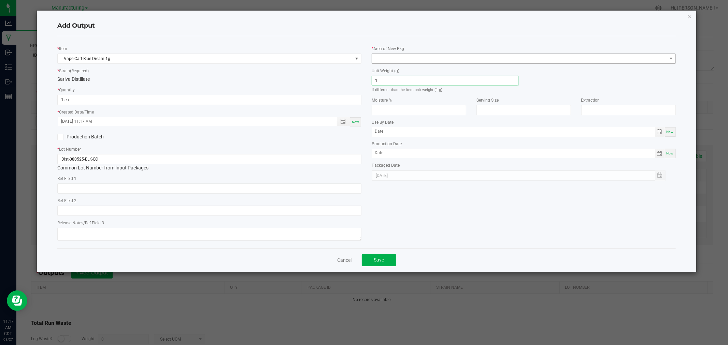
type input "1"
click at [403, 59] on span at bounding box center [519, 59] width 295 height 10
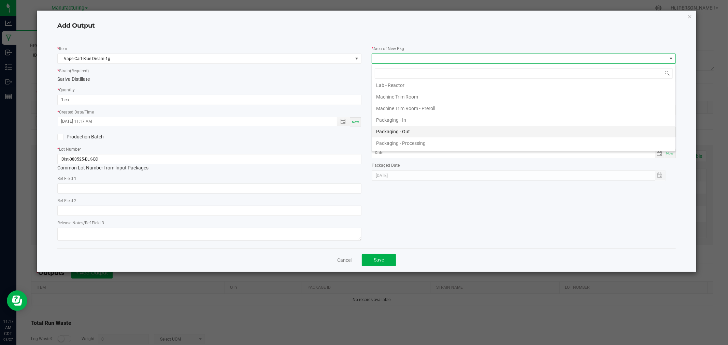
scroll to position [189, 0]
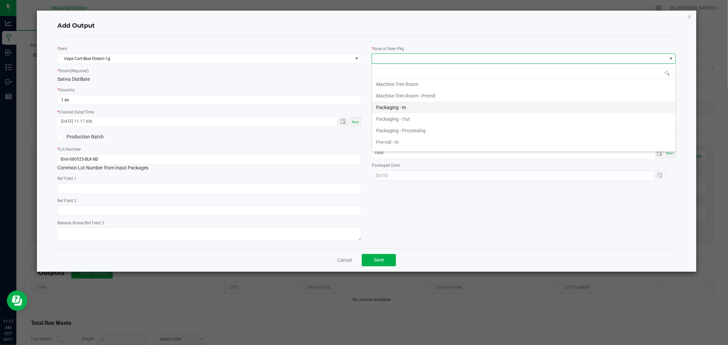
click at [409, 104] on li "Packaging - In" at bounding box center [523, 108] width 303 height 12
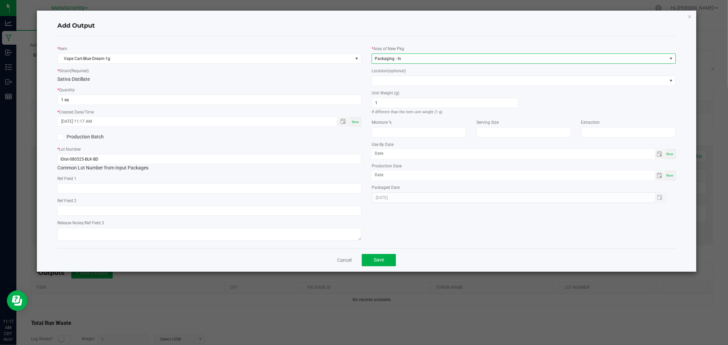
click at [409, 57] on span "Packaging - In" at bounding box center [519, 59] width 295 height 10
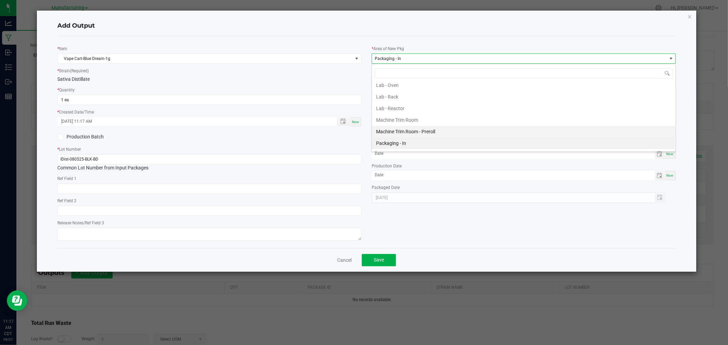
scroll to position [191, 0]
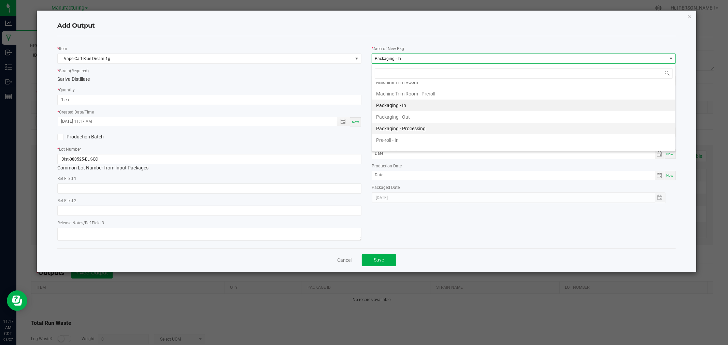
click at [436, 131] on li "Packaging - Processing" at bounding box center [523, 129] width 303 height 12
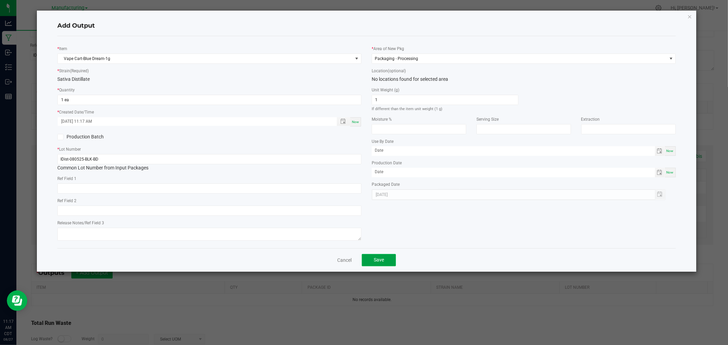
click at [377, 262] on span "Save" at bounding box center [379, 259] width 10 height 5
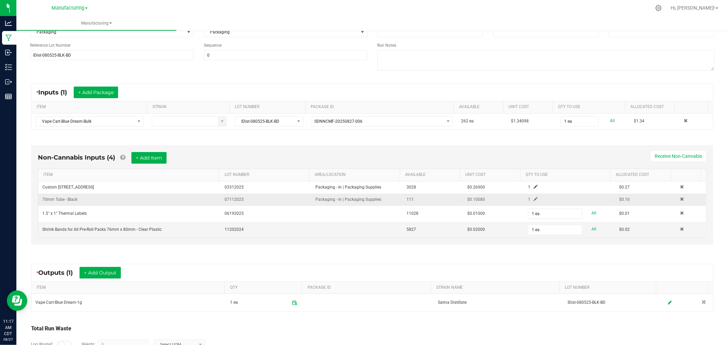
click at [533, 200] on span at bounding box center [535, 199] width 4 height 4
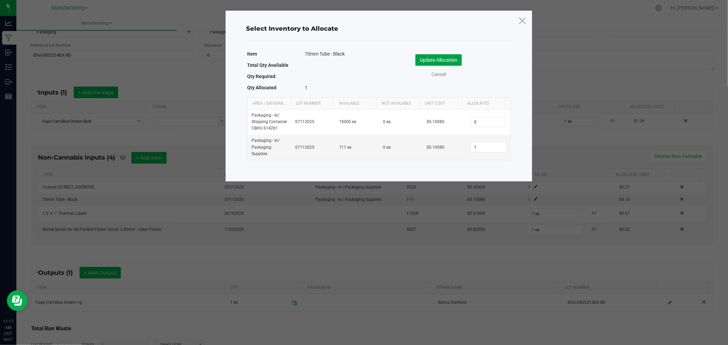
click at [443, 60] on button "Update Allocation" at bounding box center [438, 60] width 46 height 12
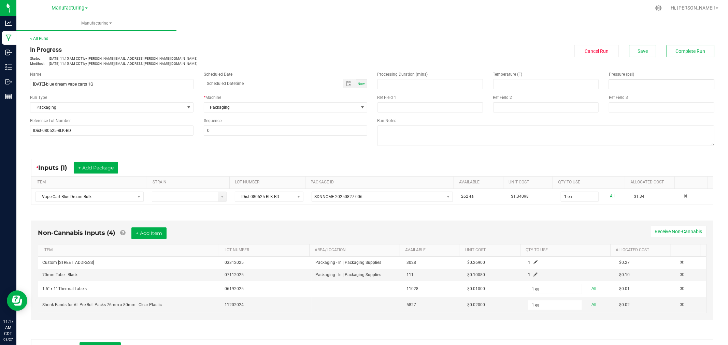
scroll to position [0, 0]
click at [638, 46] on button "Save" at bounding box center [642, 51] width 27 height 12
click at [637, 50] on span "Save" at bounding box center [642, 51] width 10 height 5
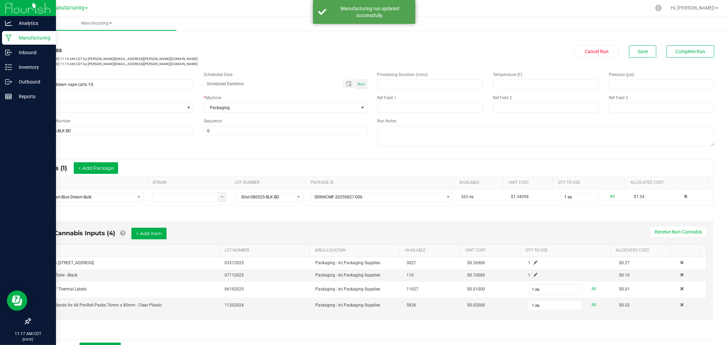
click at [6, 38] on icon at bounding box center [8, 37] width 6 height 7
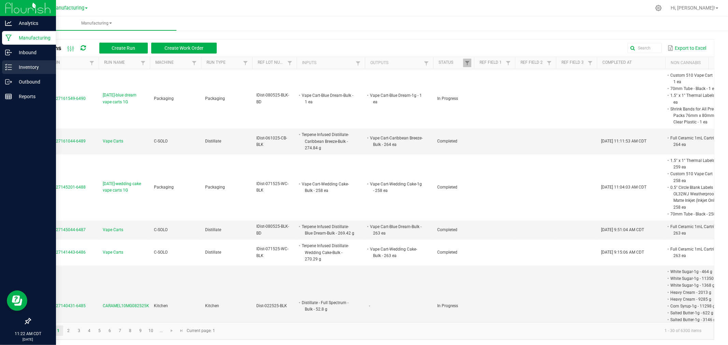
click at [16, 69] on p "Inventory" at bounding box center [32, 67] width 41 height 8
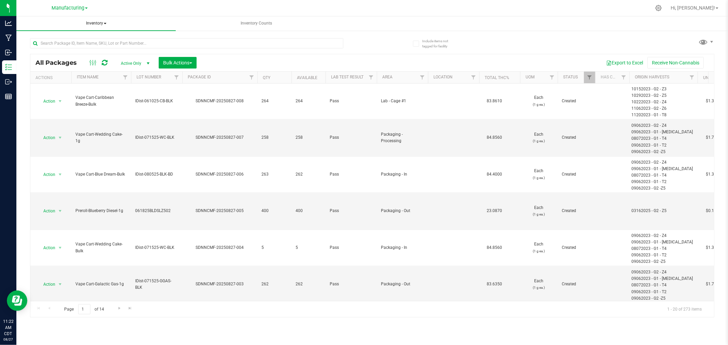
click at [98, 24] on span "Inventory" at bounding box center [95, 23] width 159 height 14
click at [75, 49] on li "All inventory" at bounding box center [95, 49] width 159 height 8
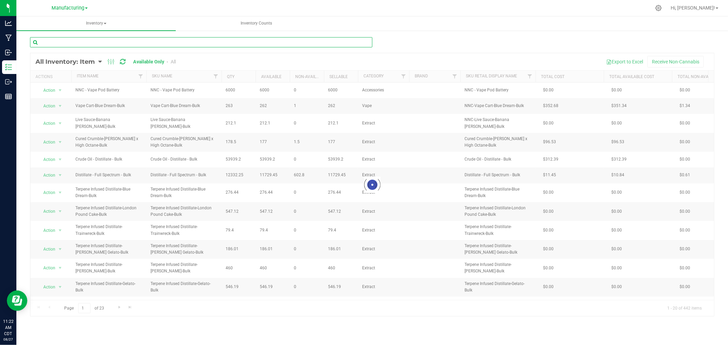
click at [89, 40] on input "text" at bounding box center [201, 42] width 342 height 10
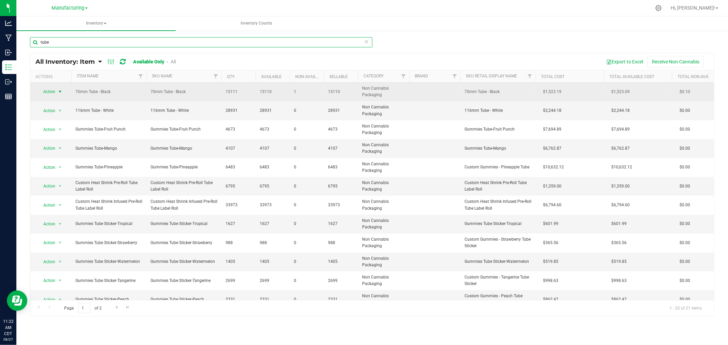
type input "tube"
click at [57, 92] on span "select" at bounding box center [59, 91] width 5 height 5
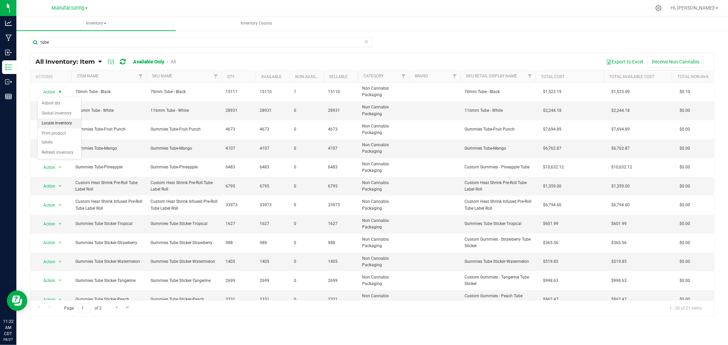
click at [53, 122] on li "Locate inventory" at bounding box center [60, 123] width 44 height 10
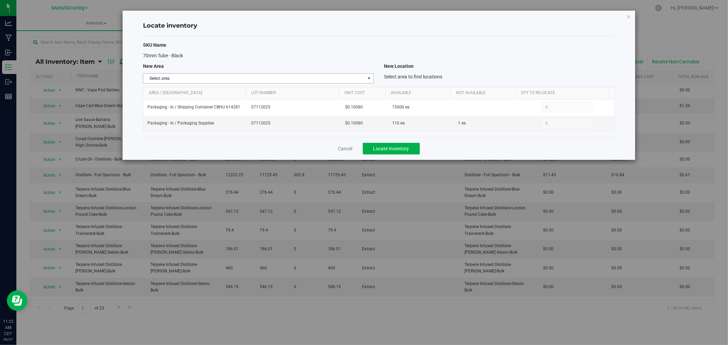
click at [363, 81] on span "Select area" at bounding box center [253, 79] width 221 height 10
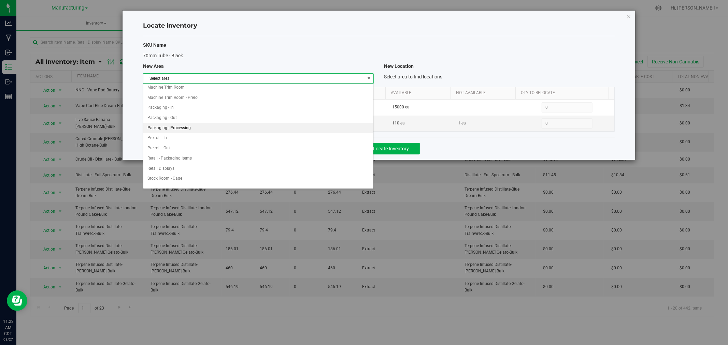
scroll to position [151, 0]
click at [265, 122] on li "Packaging - In" at bounding box center [258, 121] width 230 height 10
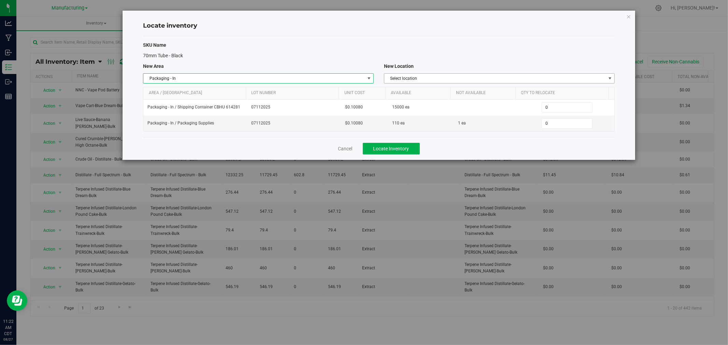
click at [439, 81] on span "Select location" at bounding box center [494, 79] width 221 height 10
click at [436, 121] on li "Packaging Supplies" at bounding box center [499, 120] width 230 height 10
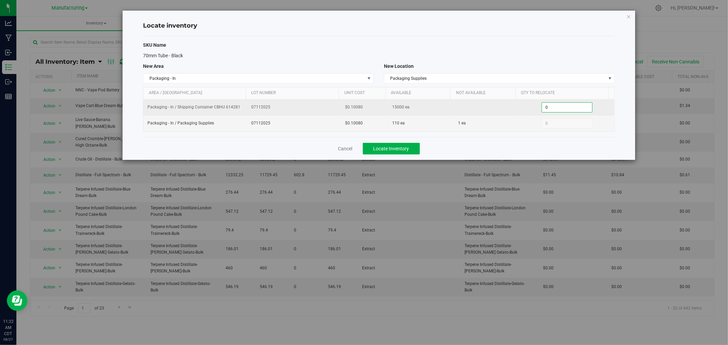
drag, startPoint x: 546, startPoint y: 108, endPoint x: 531, endPoint y: 109, distance: 15.4
click at [531, 109] on div "0 0" at bounding box center [567, 107] width 86 height 10
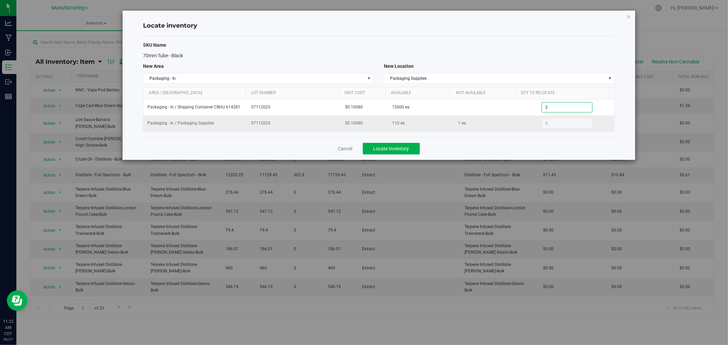
type input "2000"
type input "2,000"
click at [402, 150] on span "Locate Inventory" at bounding box center [391, 148] width 36 height 5
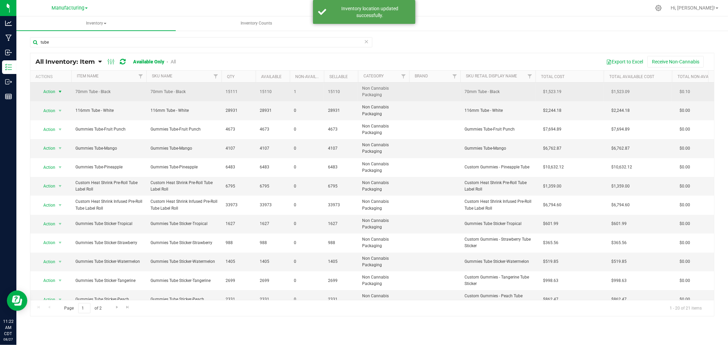
click at [60, 90] on span "select" at bounding box center [59, 91] width 5 height 5
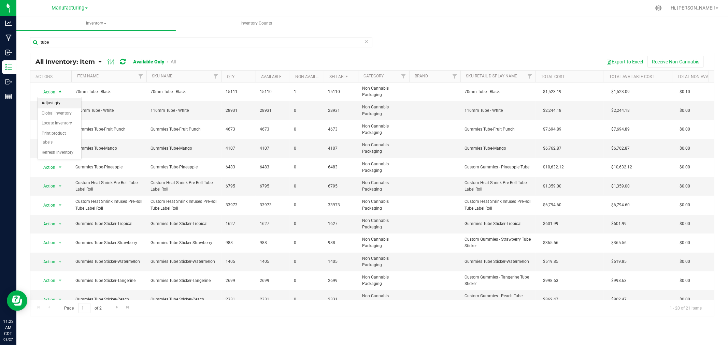
click at [56, 102] on li "Adjust qty" at bounding box center [60, 103] width 44 height 10
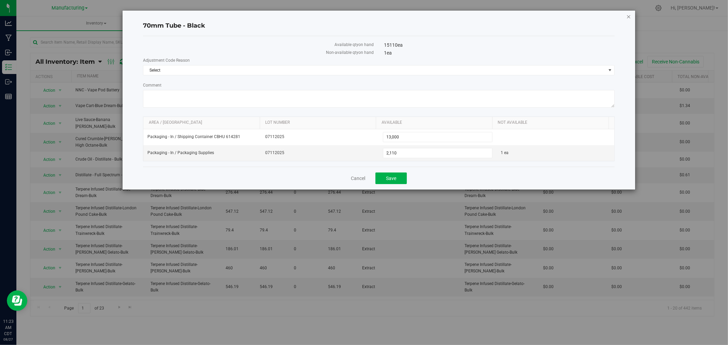
click at [628, 16] on icon "button" at bounding box center [628, 16] width 5 height 8
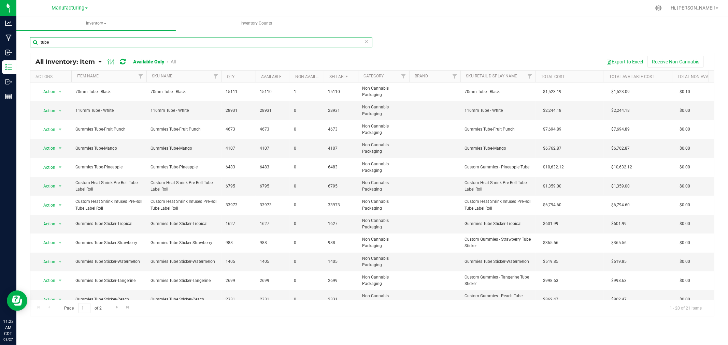
click at [57, 46] on input "tube" at bounding box center [201, 42] width 342 height 10
type input "t"
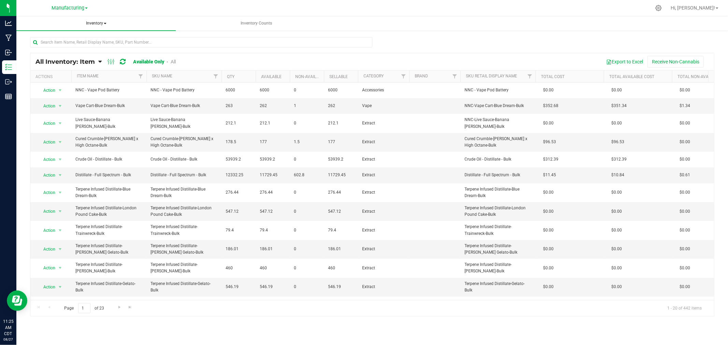
click at [94, 26] on span "Inventory" at bounding box center [95, 23] width 159 height 14
click at [84, 41] on li "All packages" at bounding box center [95, 41] width 159 height 8
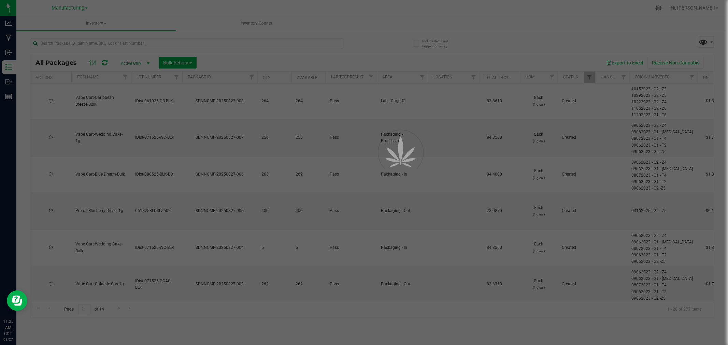
click at [702, 43] on span at bounding box center [703, 42] width 10 height 10
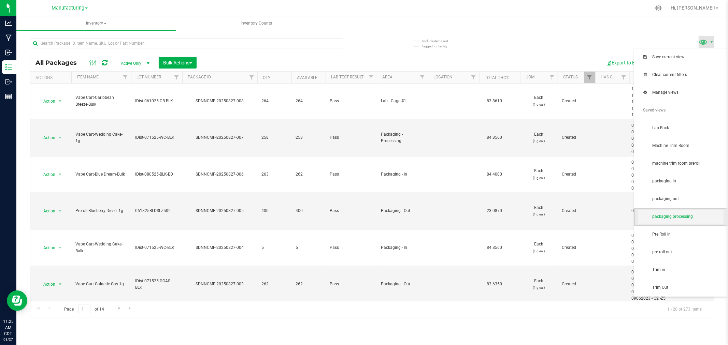
click at [696, 211] on span "packaging processing" at bounding box center [680, 217] width 85 height 14
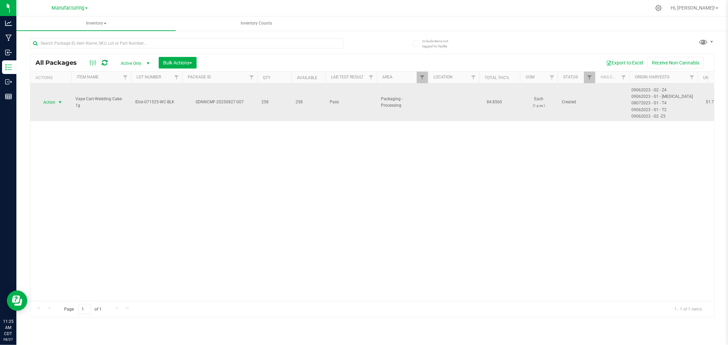
click at [53, 101] on span "Action" at bounding box center [46, 103] width 18 height 10
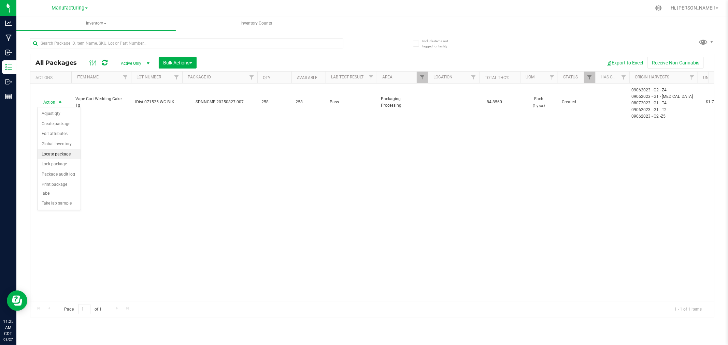
click at [58, 158] on li "Locate package" at bounding box center [59, 154] width 43 height 10
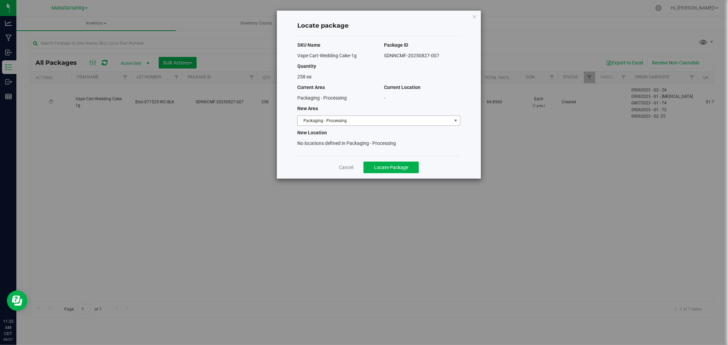
click at [393, 124] on span "Packaging - Processing" at bounding box center [375, 121] width 154 height 10
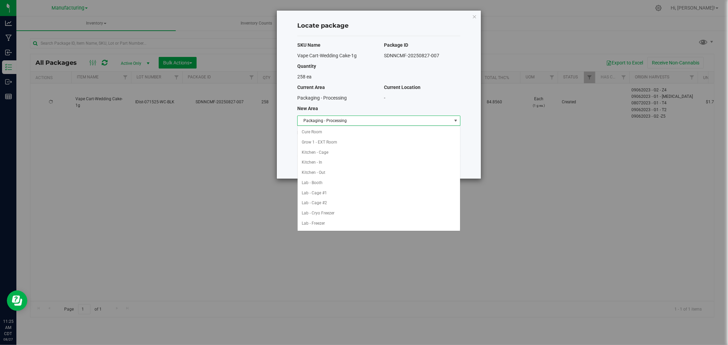
scroll to position [112, 0]
click at [336, 215] on li "Packaging - Out" at bounding box center [379, 213] width 162 height 10
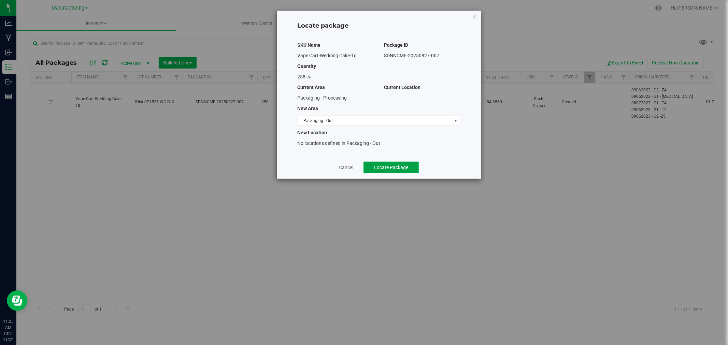
click at [387, 169] on span "Locate Package" at bounding box center [391, 167] width 34 height 5
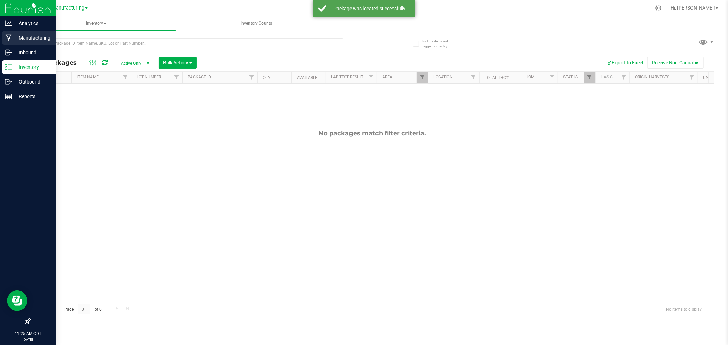
click at [9, 35] on icon at bounding box center [8, 37] width 6 height 7
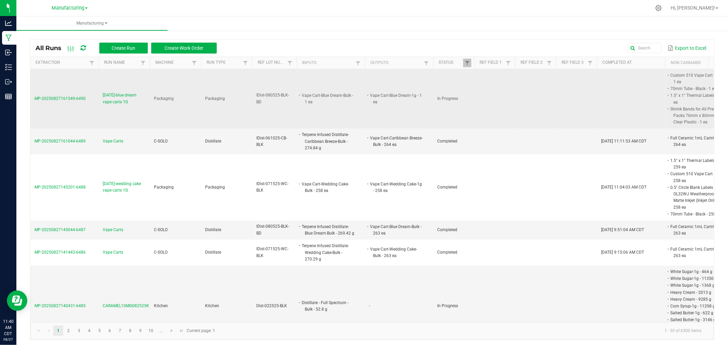
click at [130, 94] on span "[DATE]-blue dream vape carts 1G" at bounding box center [124, 98] width 43 height 13
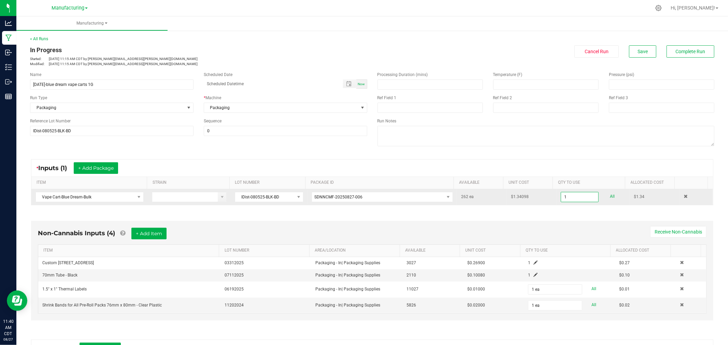
click at [571, 195] on input "1" at bounding box center [579, 197] width 37 height 10
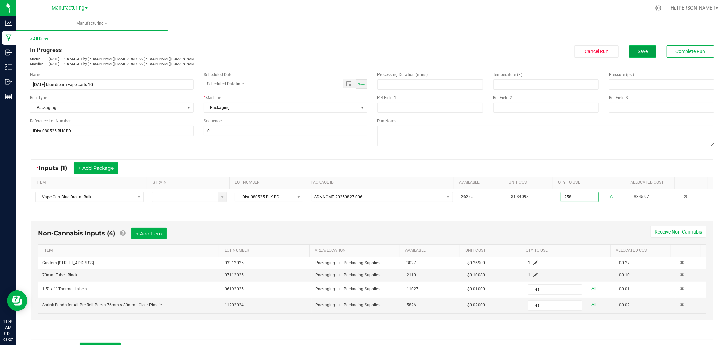
type input "258 ea"
click at [648, 49] on button "Save" at bounding box center [642, 51] width 27 height 12
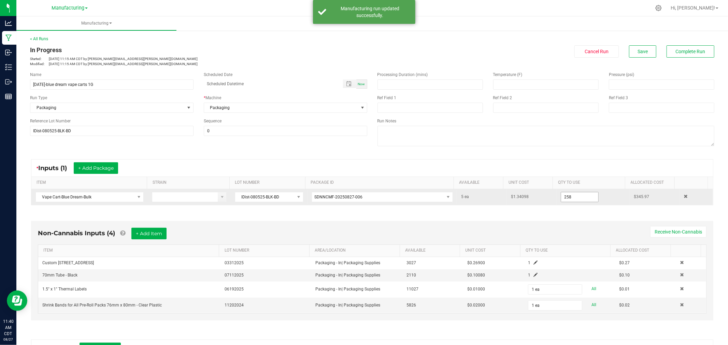
click at [578, 197] on input "258" at bounding box center [579, 197] width 37 height 10
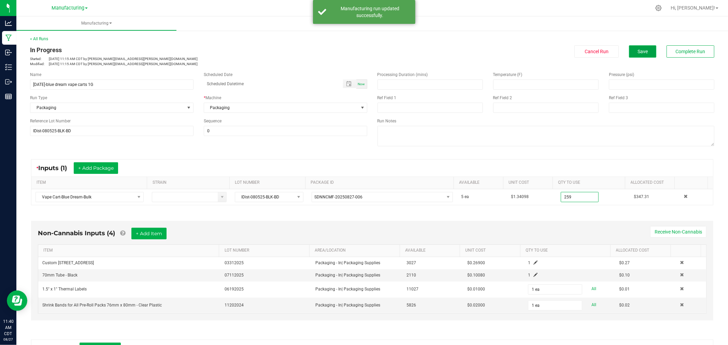
type input "259 ea"
click at [643, 48] on button "Save" at bounding box center [642, 51] width 27 height 12
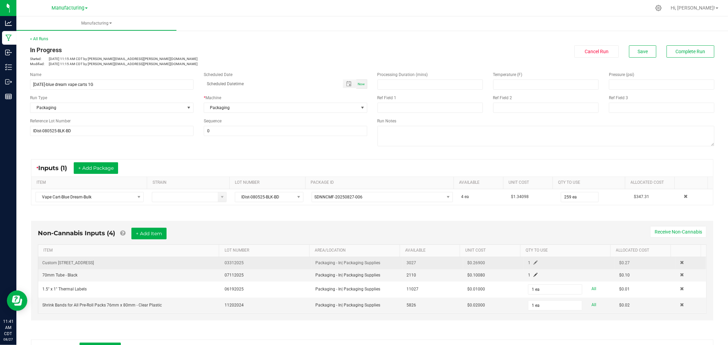
click at [533, 263] on span at bounding box center [535, 263] width 4 height 4
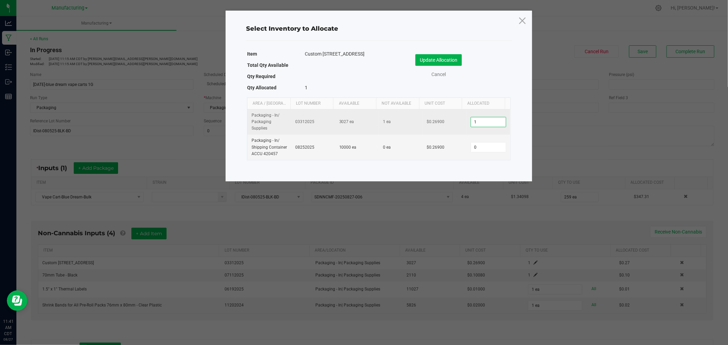
click at [487, 125] on input "1" at bounding box center [488, 122] width 35 height 10
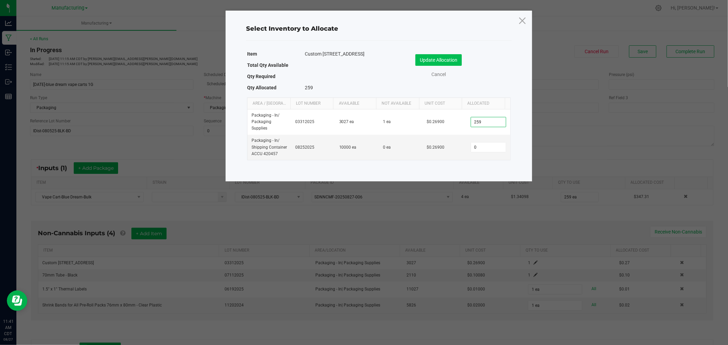
type input "259"
click at [454, 60] on button "Update Allocation" at bounding box center [438, 60] width 46 height 12
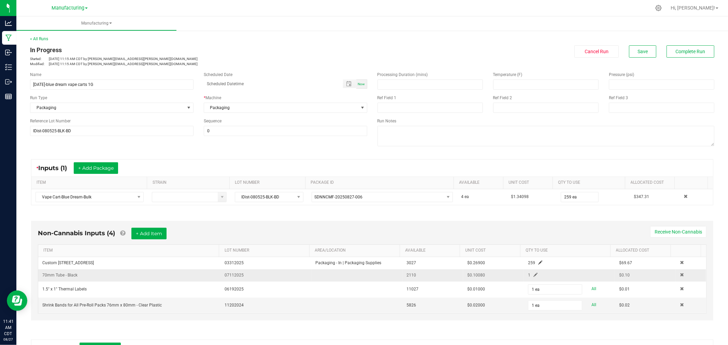
click at [533, 273] on span at bounding box center [535, 275] width 4 height 4
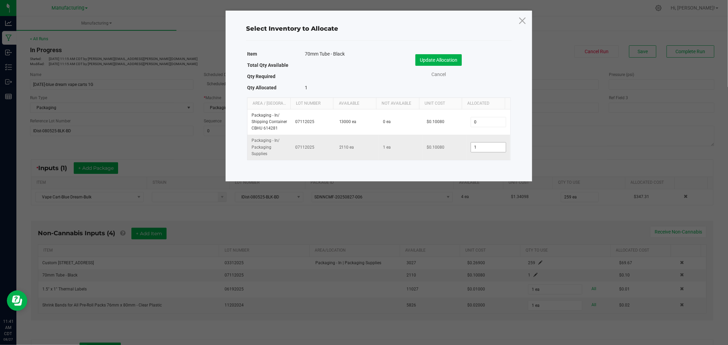
click at [488, 147] on input "1" at bounding box center [488, 148] width 35 height 10
type input "259"
click at [433, 59] on button "Update Allocation" at bounding box center [438, 60] width 46 height 12
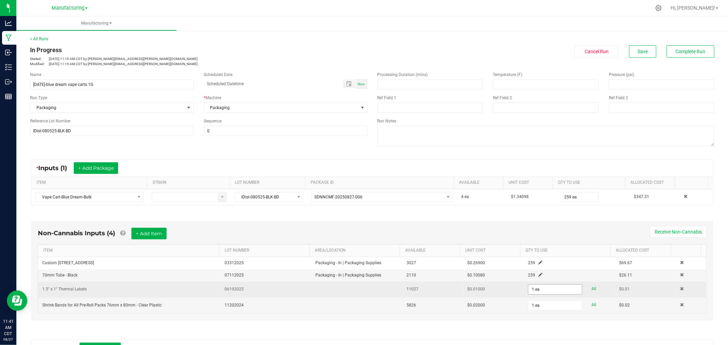
drag, startPoint x: 530, startPoint y: 295, endPoint x: 533, endPoint y: 294, distance: 3.7
click at [530, 295] on span "1 ea" at bounding box center [555, 290] width 54 height 10
click at [533, 293] on input "1" at bounding box center [555, 290] width 54 height 10
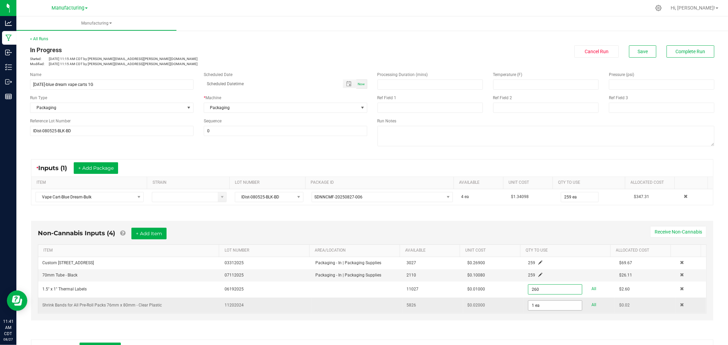
type input "260 ea"
click at [535, 306] on input "1" at bounding box center [555, 306] width 54 height 10
type input "259 ea"
click at [564, 221] on div "Non-Cannabis Inputs (4) + Add Item Receive Non-Cannabis ITEM LOT NUMBER AREA/LO…" at bounding box center [372, 273] width 694 height 122
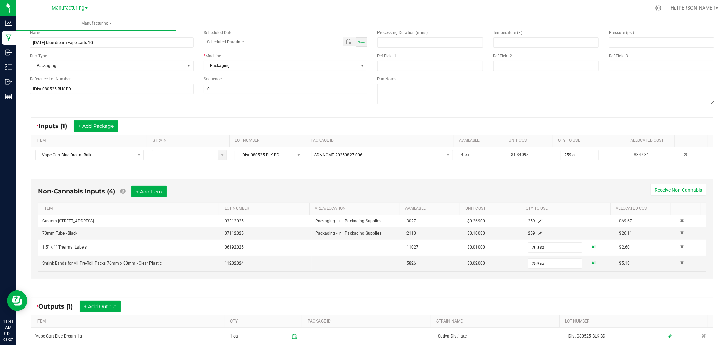
scroll to position [76, 0]
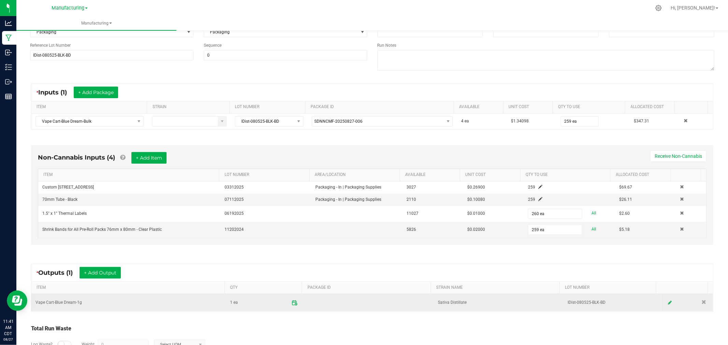
click at [295, 305] on icon at bounding box center [296, 304] width 2 height 2
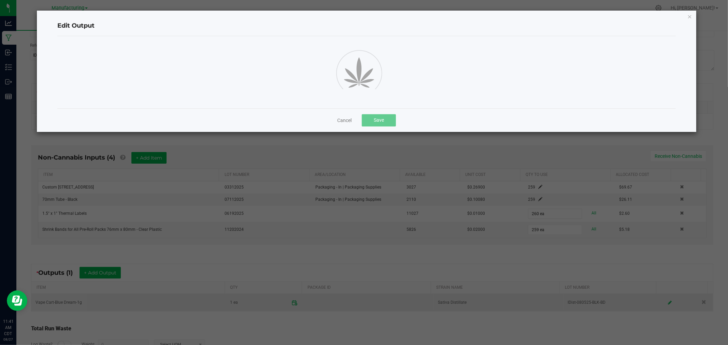
scroll to position [0, 0]
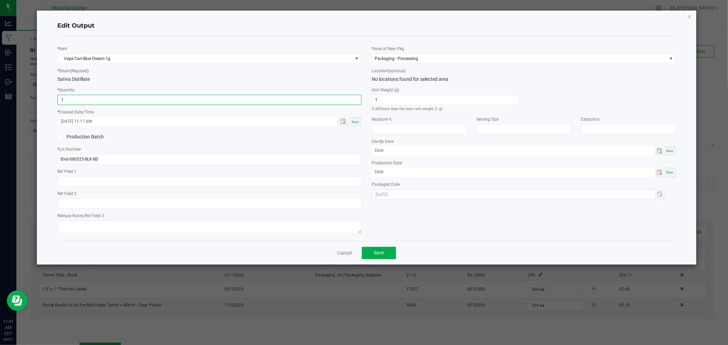
click at [205, 105] on input "1" at bounding box center [209, 100] width 303 height 10
type input "259 ea"
click at [359, 121] on div "Now" at bounding box center [355, 121] width 11 height 9
type input "[DATE] 11:41 AM"
click at [390, 253] on button "Save" at bounding box center [379, 253] width 34 height 12
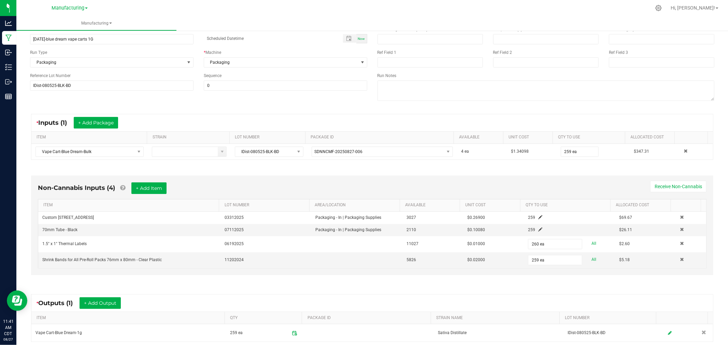
scroll to position [8, 0]
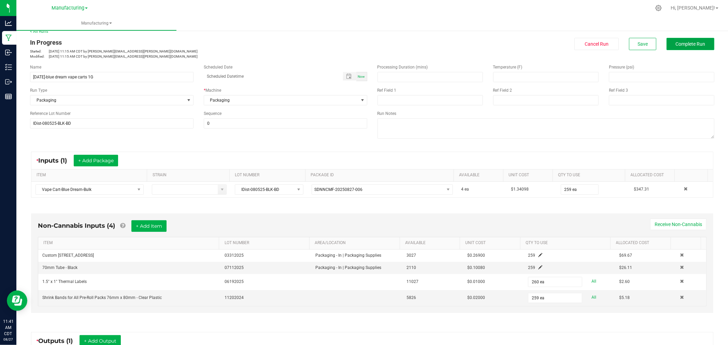
click at [675, 48] on button "Complete Run" at bounding box center [690, 44] width 48 height 12
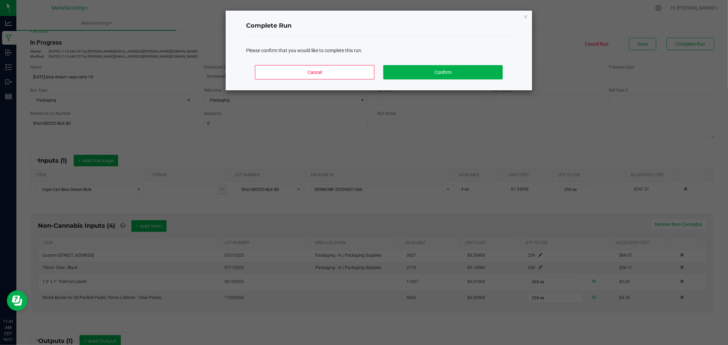
click at [472, 79] on div "Cancel Confirm" at bounding box center [378, 75] width 265 height 31
click at [472, 77] on button "Confirm" at bounding box center [442, 72] width 119 height 14
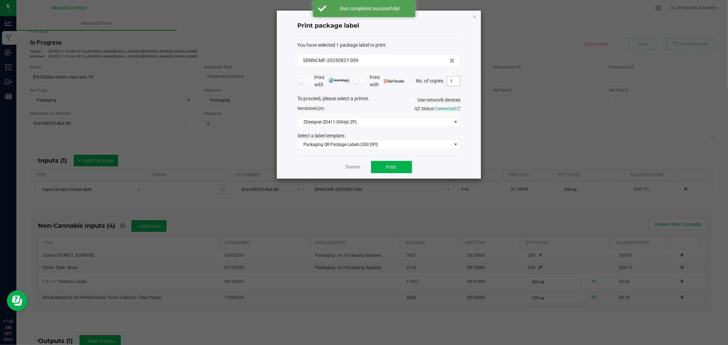
click at [455, 79] on input "1" at bounding box center [453, 81] width 13 height 10
type input "260"
click at [401, 163] on button "Print" at bounding box center [391, 167] width 41 height 12
click at [357, 168] on link "Dismiss" at bounding box center [353, 167] width 15 height 6
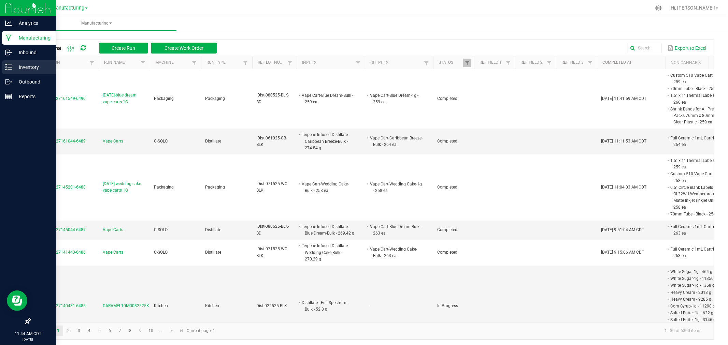
click at [9, 64] on icon at bounding box center [8, 67] width 7 height 7
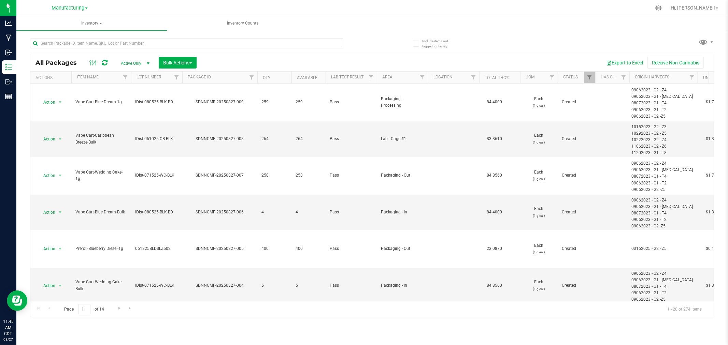
click at [706, 48] on div "All Packages Active Only Active Only Lab Samples Locked All Bulk Actions Add to…" at bounding box center [372, 175] width 684 height 286
click at [706, 46] on span at bounding box center [703, 42] width 10 height 10
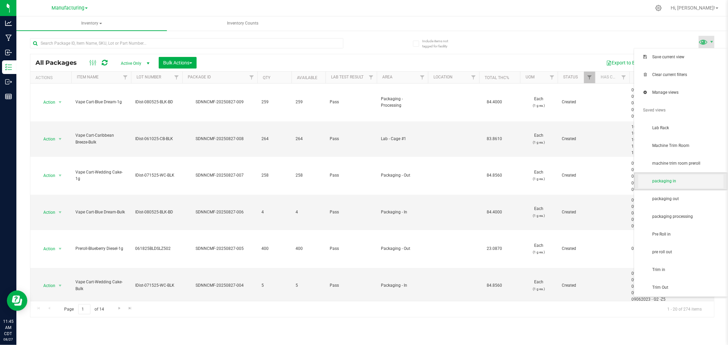
click at [690, 185] on span "packaging in" at bounding box center [680, 182] width 85 height 14
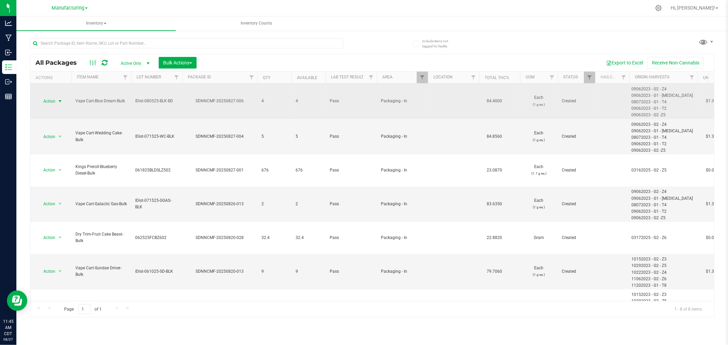
click at [50, 99] on span "Action" at bounding box center [46, 102] width 18 height 10
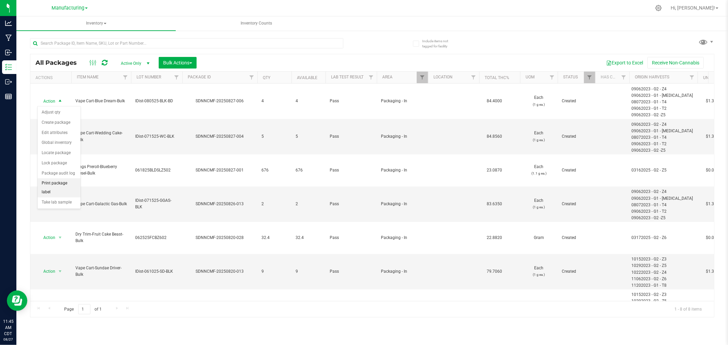
click at [57, 189] on li "Print package label" at bounding box center [59, 187] width 43 height 19
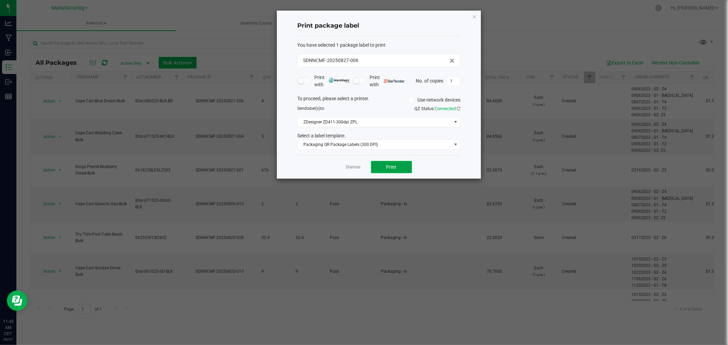
click at [380, 165] on button "Print" at bounding box center [391, 167] width 41 height 12
click at [353, 166] on link "Dismiss" at bounding box center [353, 167] width 15 height 6
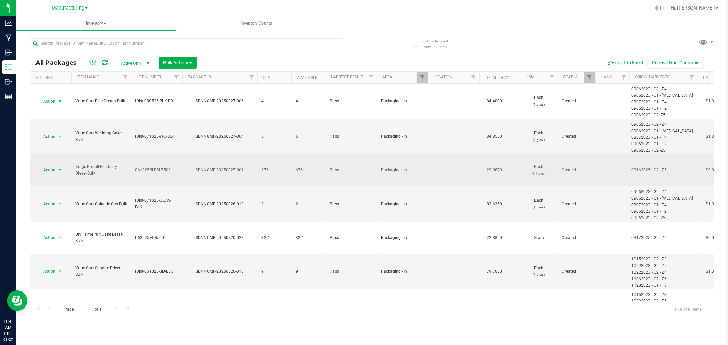
click at [52, 167] on span "Action" at bounding box center [46, 170] width 18 height 10
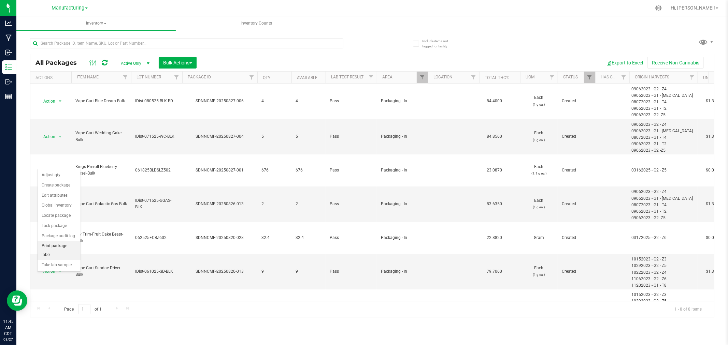
click at [53, 248] on li "Print package label" at bounding box center [59, 250] width 43 height 19
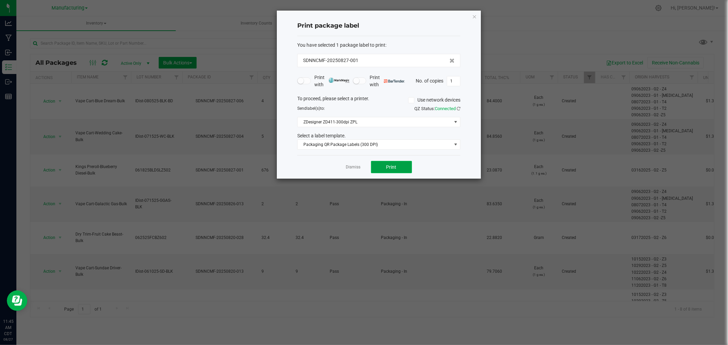
click at [383, 170] on button "Print" at bounding box center [391, 167] width 41 height 12
click at [349, 167] on link "Dismiss" at bounding box center [353, 167] width 15 height 6
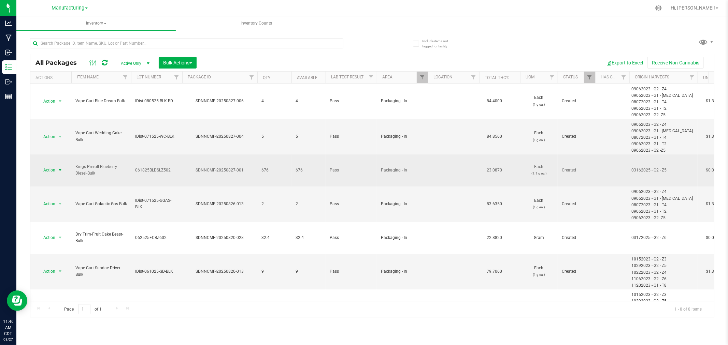
click at [58, 168] on span "select" at bounding box center [59, 170] width 5 height 5
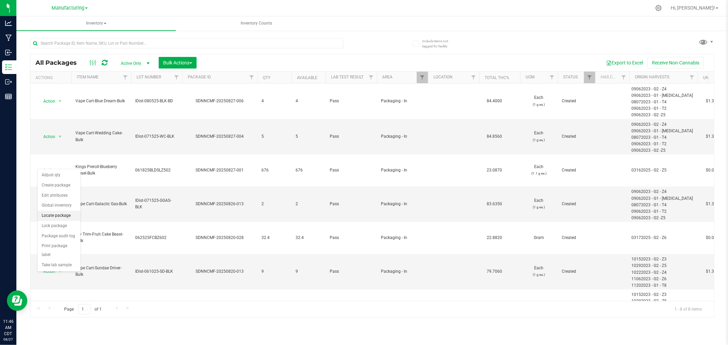
click at [64, 214] on li "Locate package" at bounding box center [59, 216] width 43 height 10
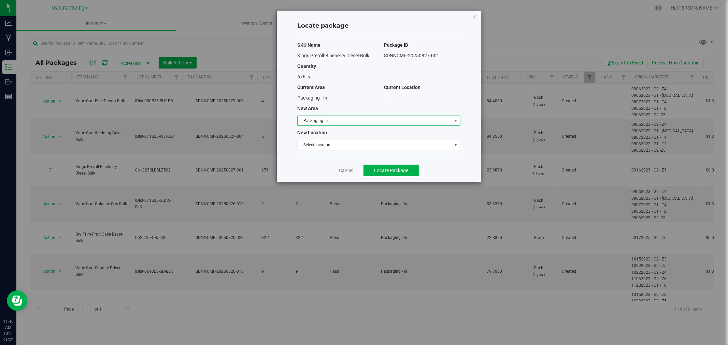
click at [339, 117] on span "Packaging - In" at bounding box center [375, 121] width 154 height 10
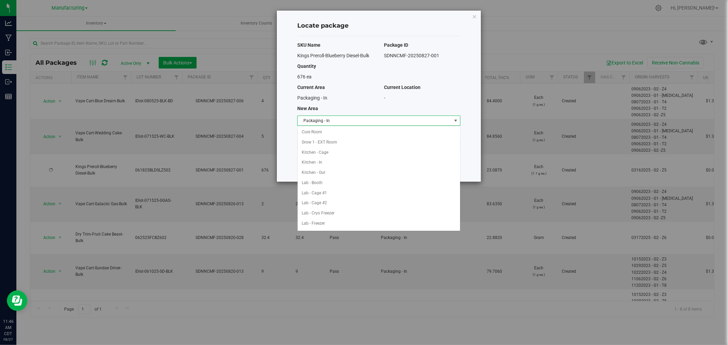
scroll to position [91, 0]
click at [363, 213] on li "Machine Trim Room - Preroll" at bounding box center [379, 213] width 162 height 10
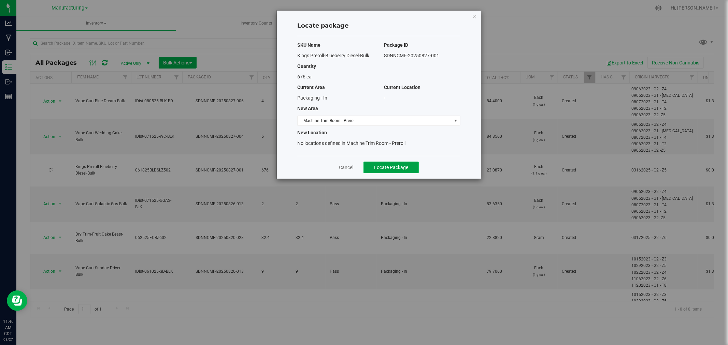
click at [395, 167] on span "Locate Package" at bounding box center [391, 167] width 34 height 5
